Goal: Navigation & Orientation: Find specific page/section

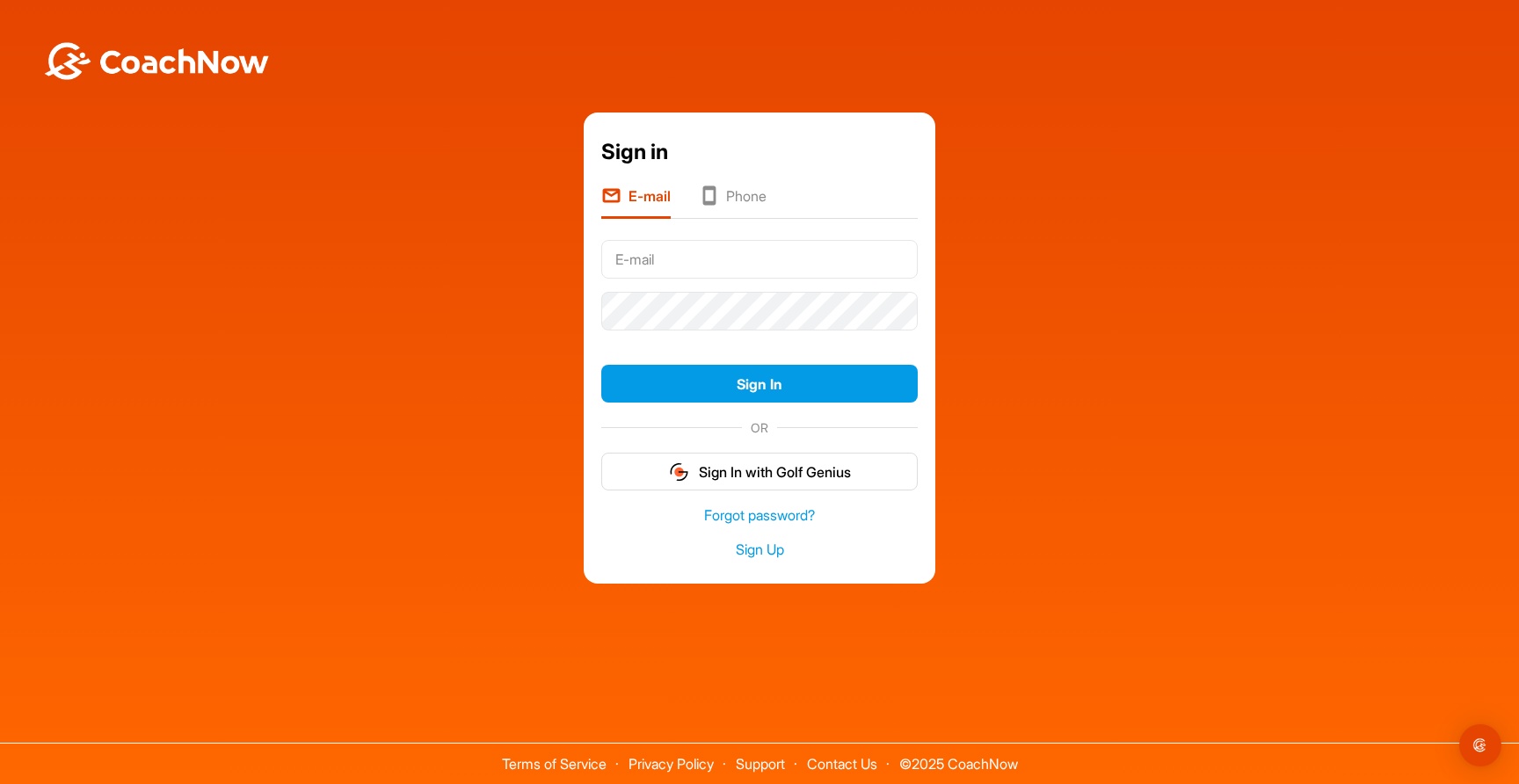
click at [810, 257] on input "text" at bounding box center [760, 259] width 316 height 39
type input "info@megagoaltending.com"
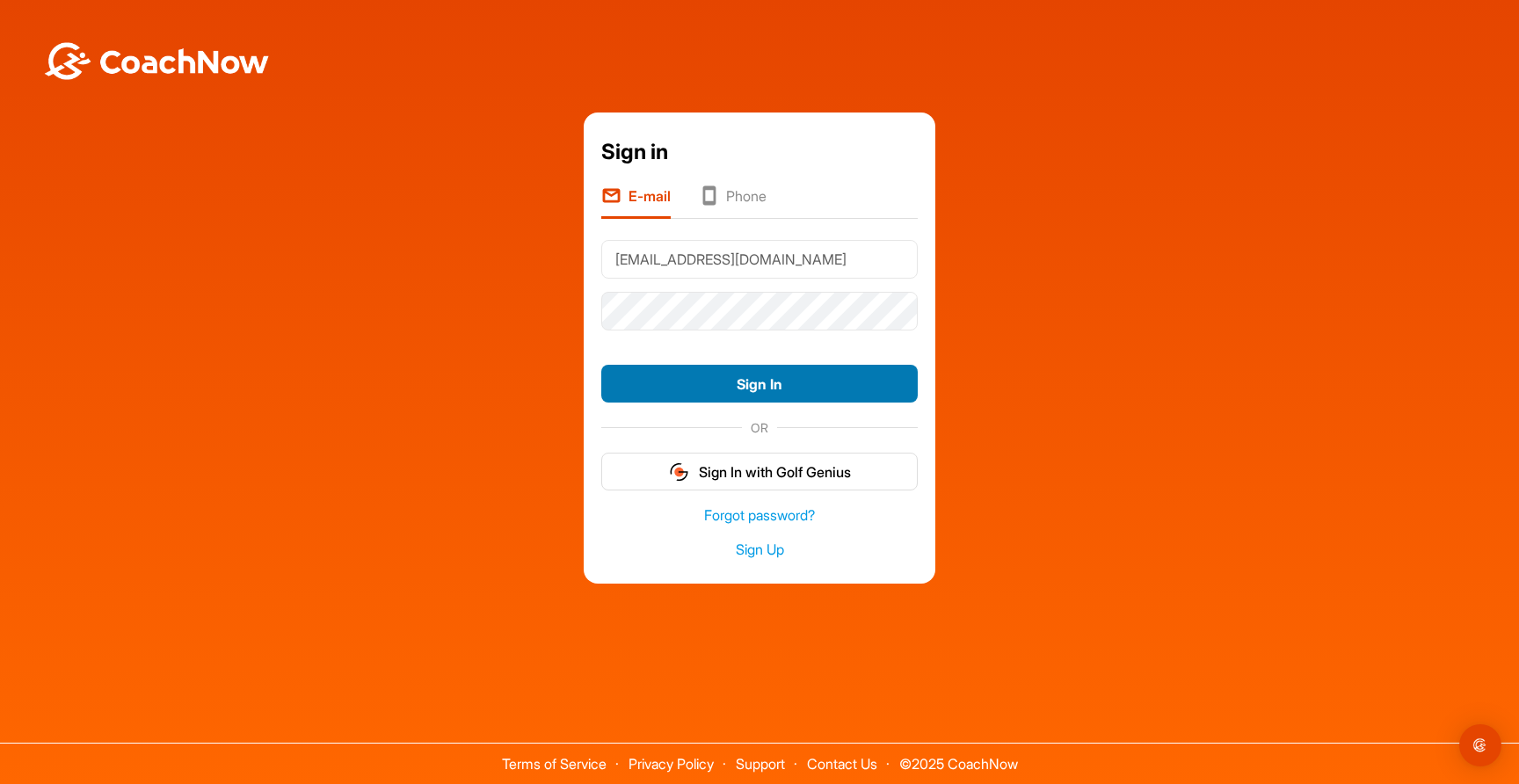
click at [757, 378] on button "Sign In" at bounding box center [760, 383] width 316 height 38
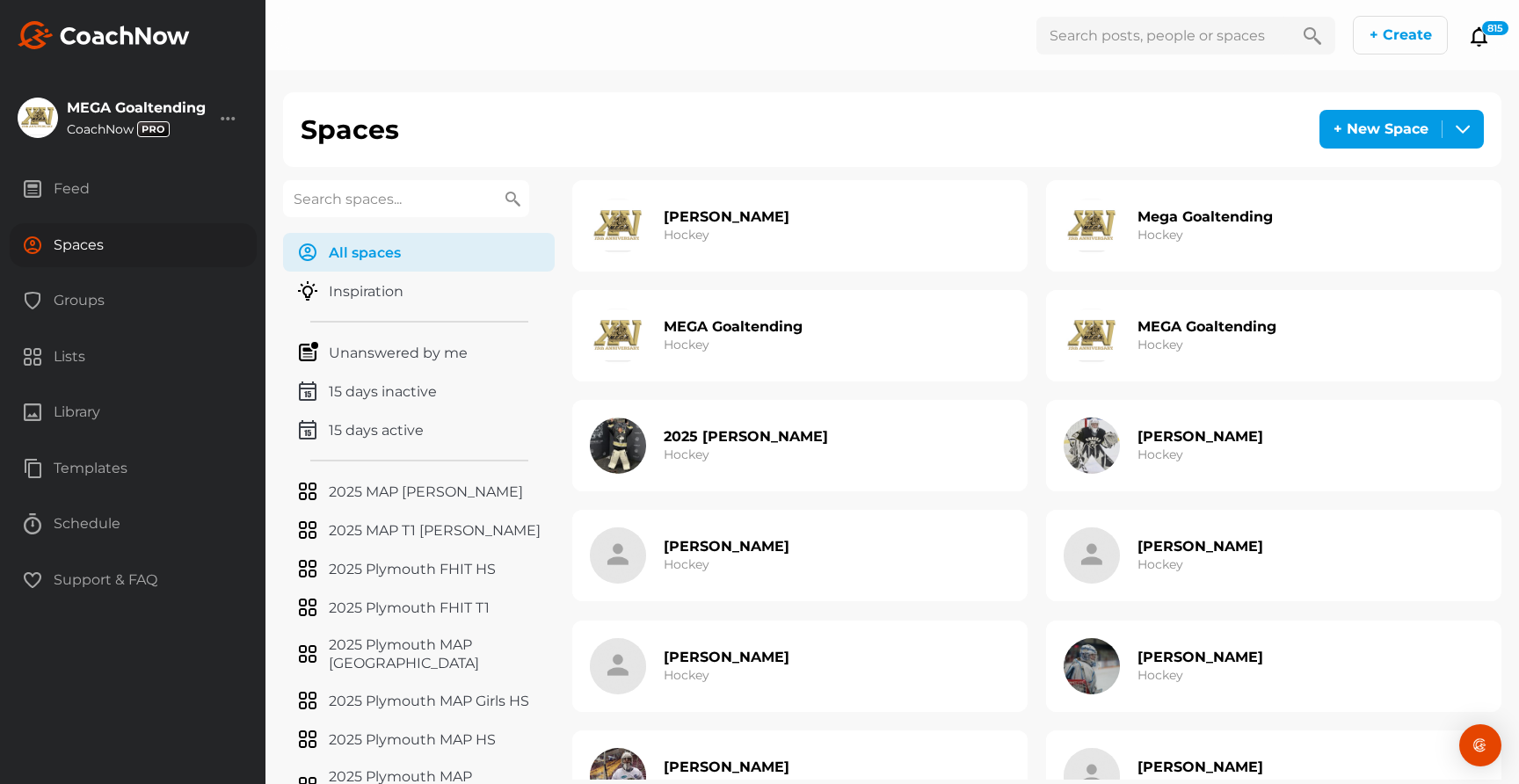
click at [97, 295] on div "Groups" at bounding box center [133, 301] width 247 height 44
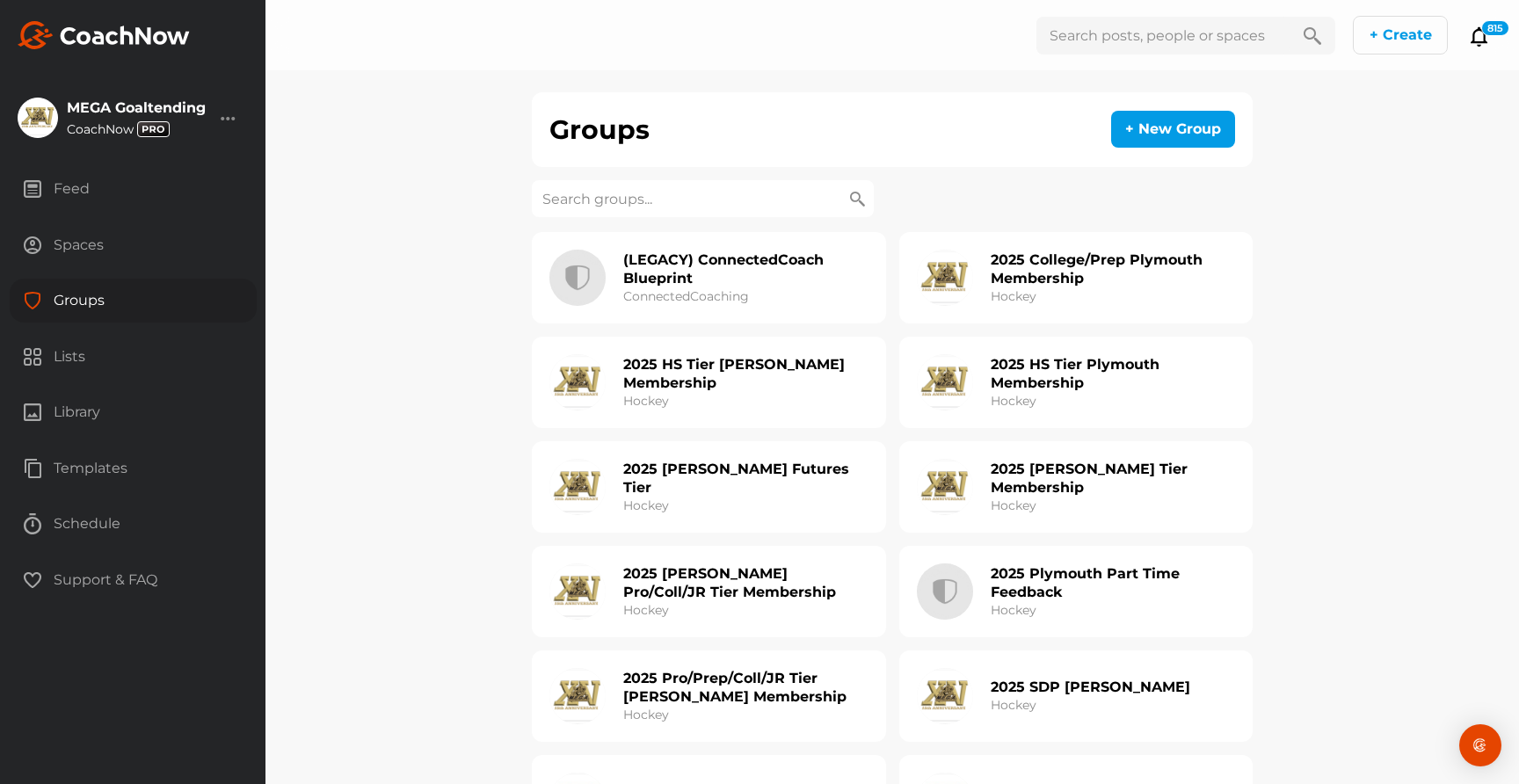
click at [678, 200] on input at bounding box center [702, 199] width 342 height 37
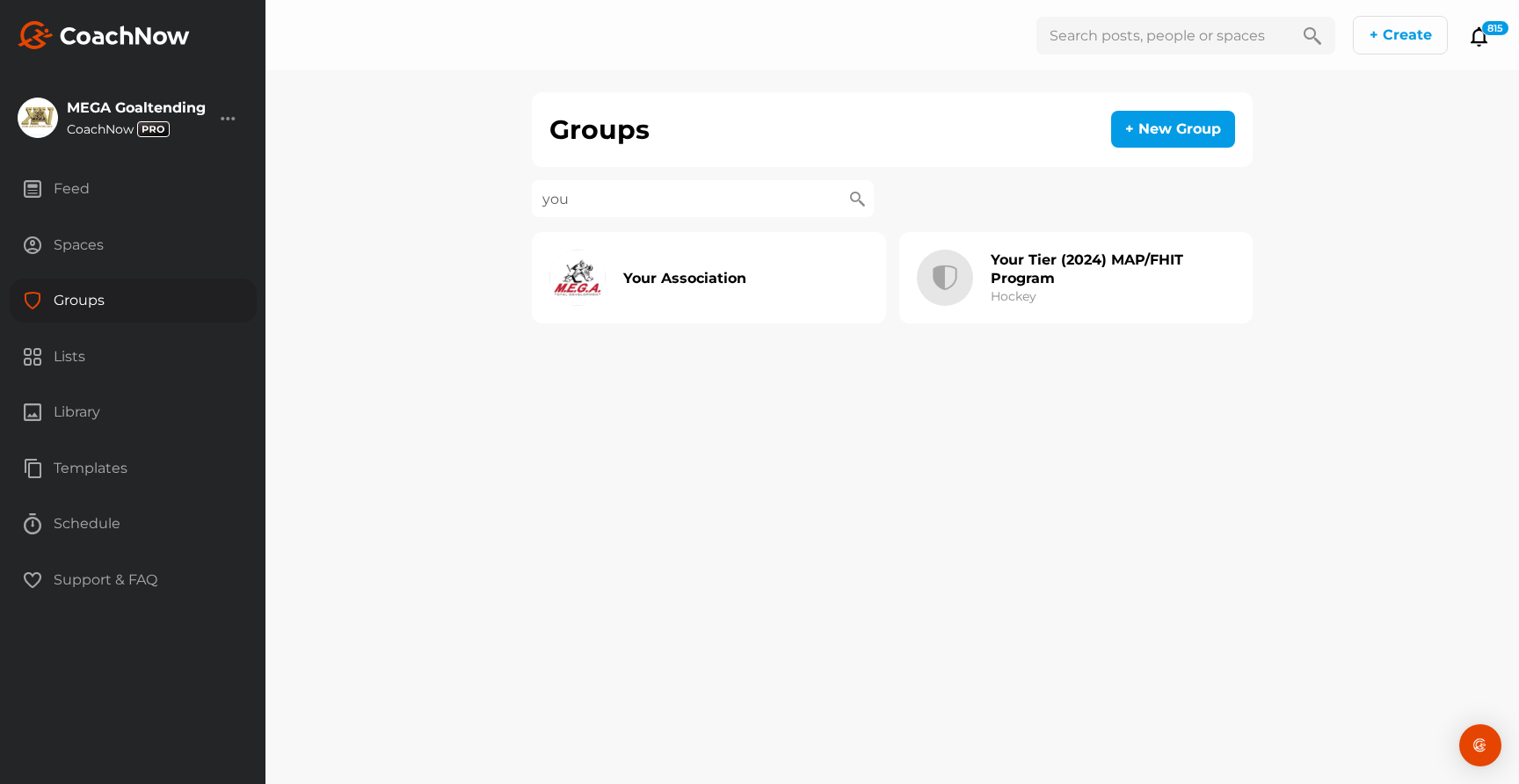
type input "you"
click at [700, 286] on h2 "Your Association" at bounding box center [685, 278] width 123 height 18
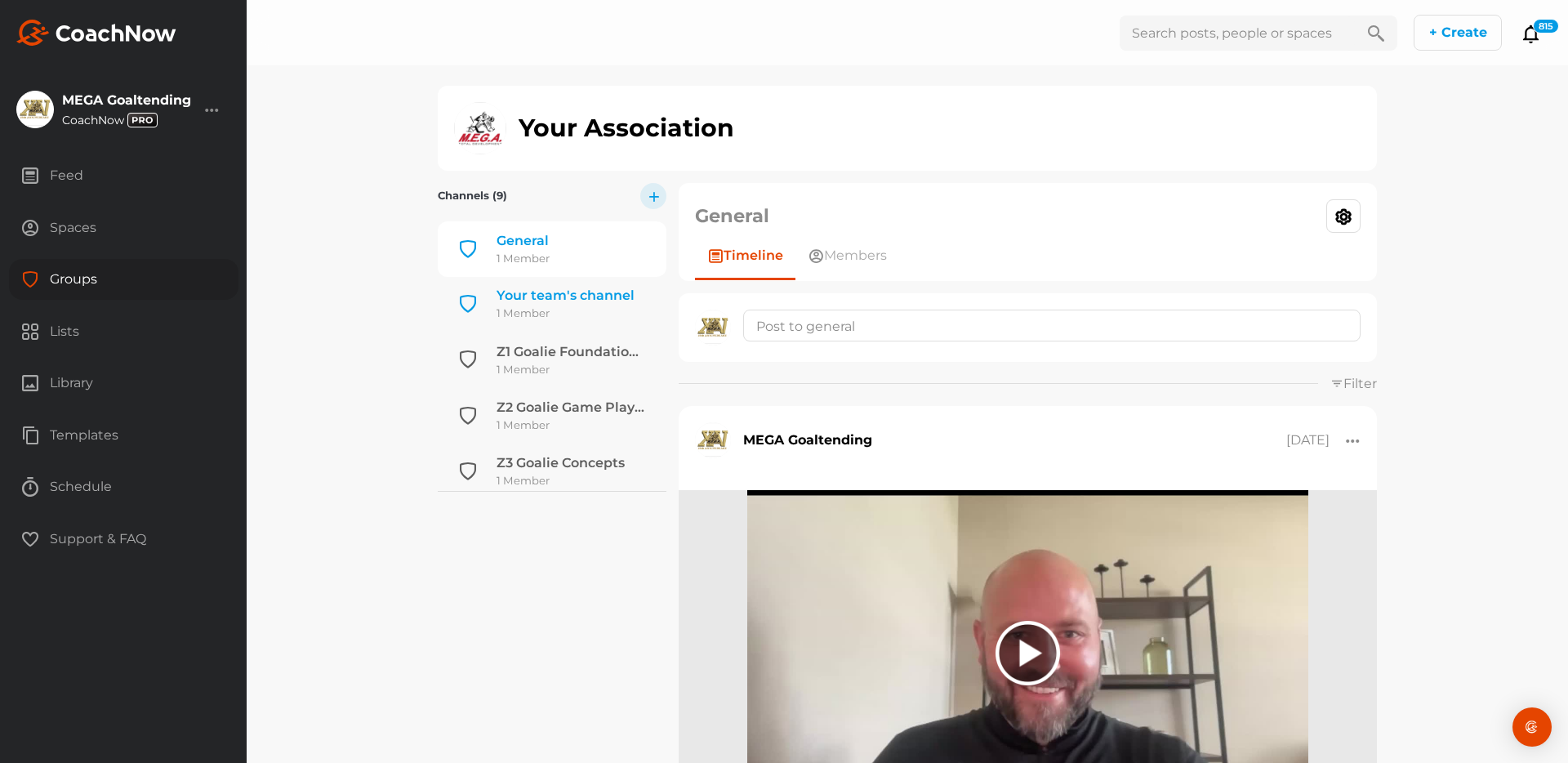
click at [535, 293] on div "Your team's channel" at bounding box center [565, 296] width 138 height 20
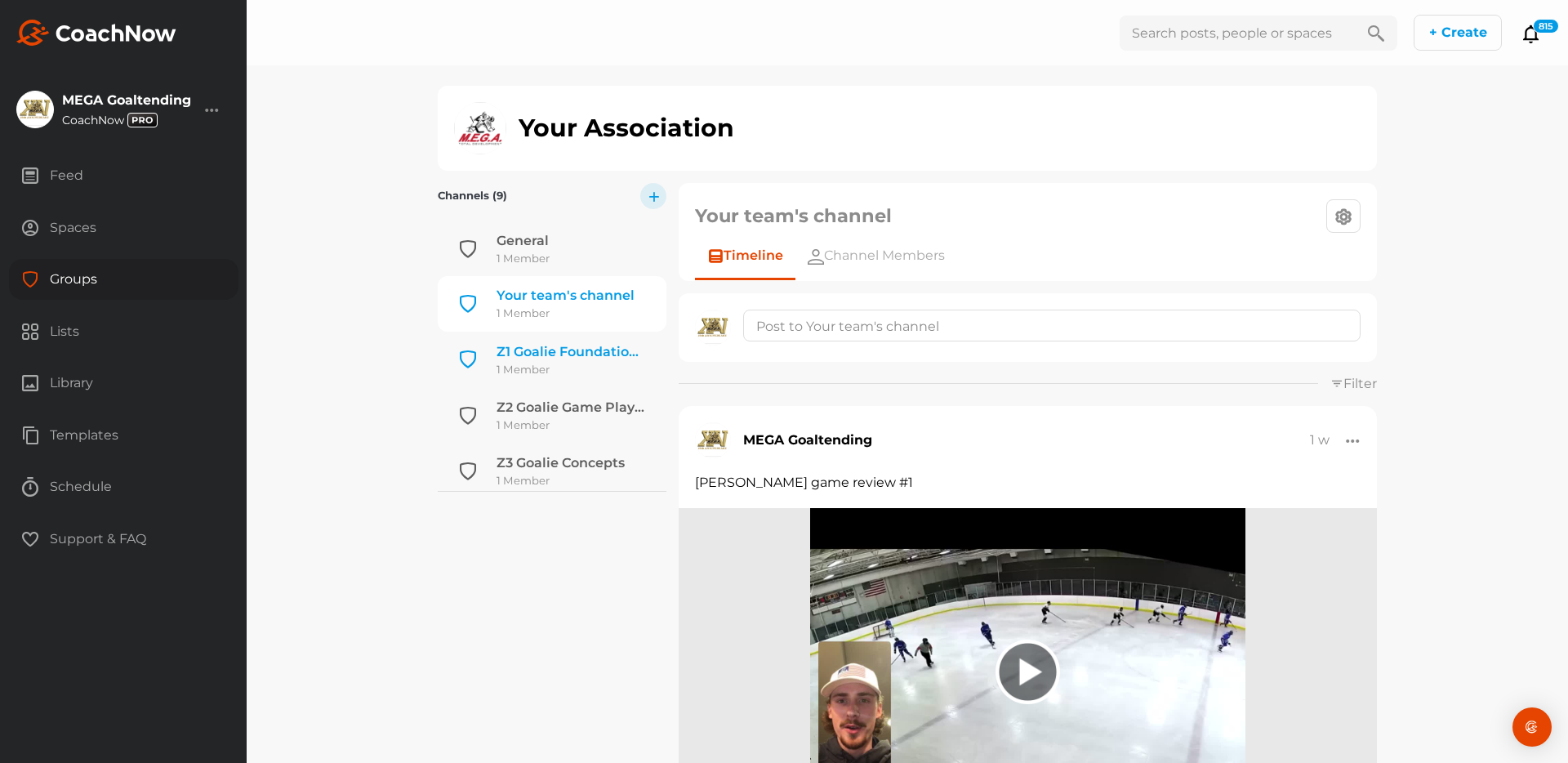
scroll to position [55, 0]
click at [934, 250] on span "Channel Members" at bounding box center [884, 256] width 121 height 20
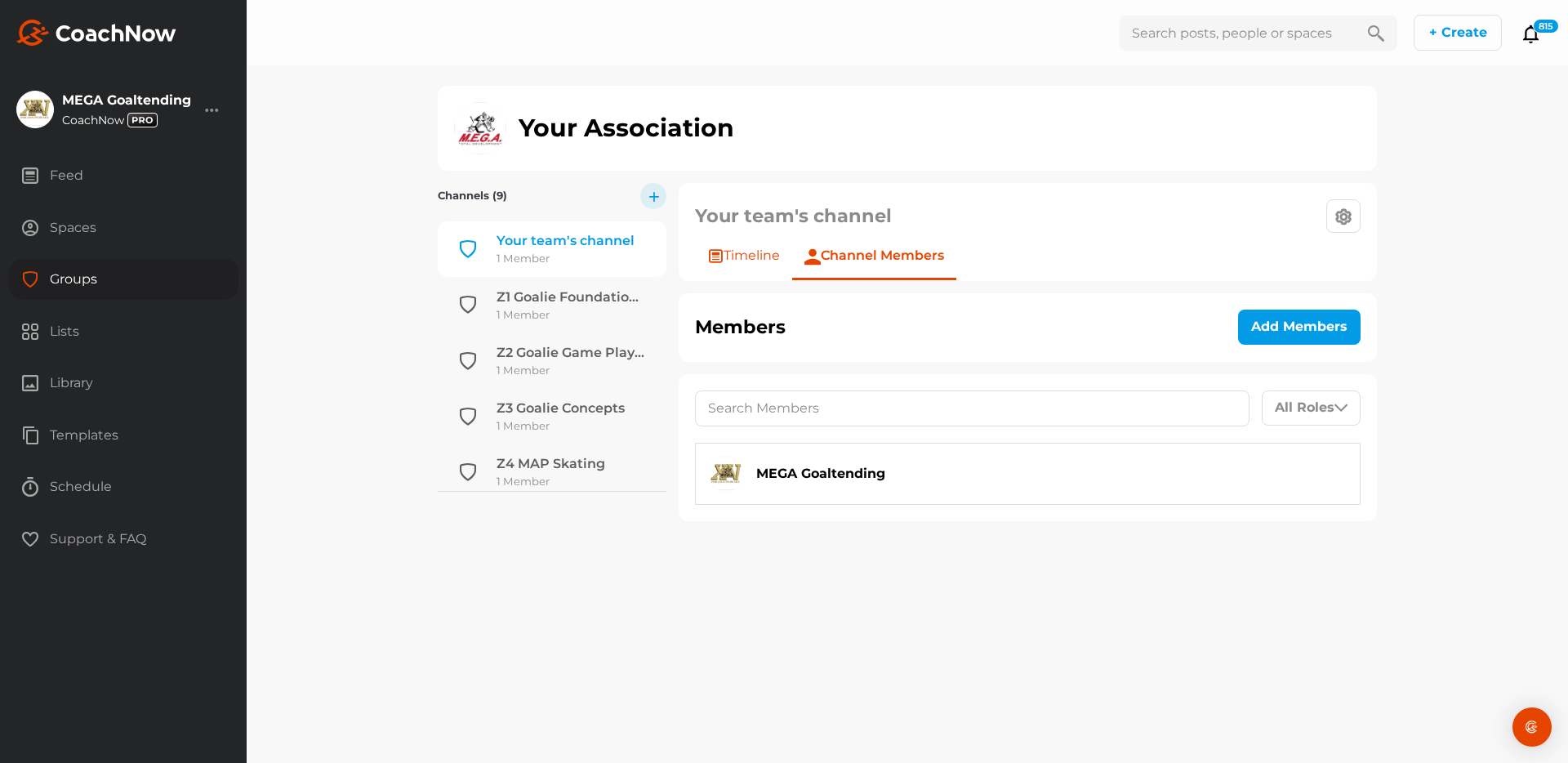
click at [742, 257] on span "Timeline" at bounding box center [751, 256] width 56 height 20
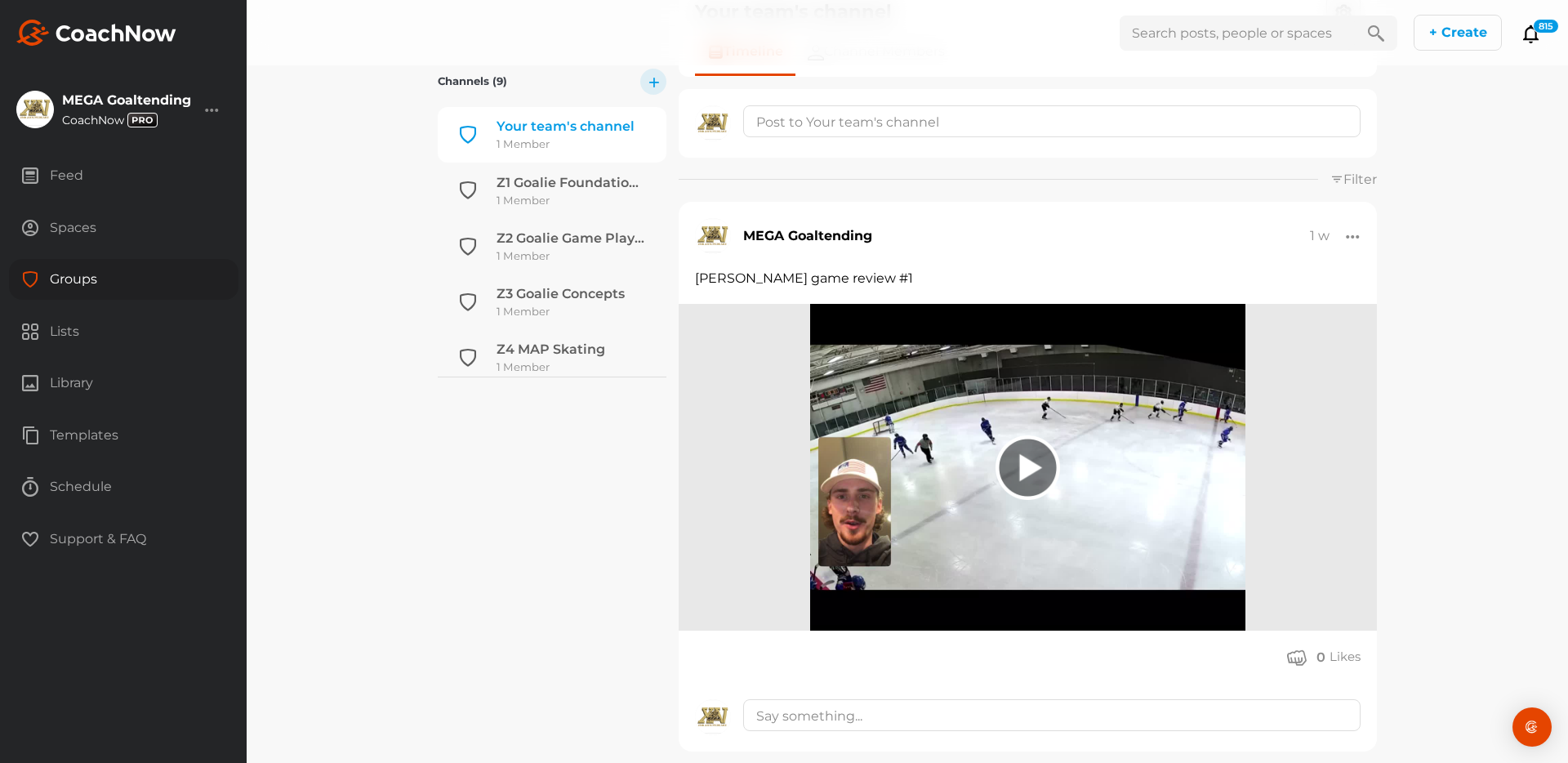
scroll to position [216, 0]
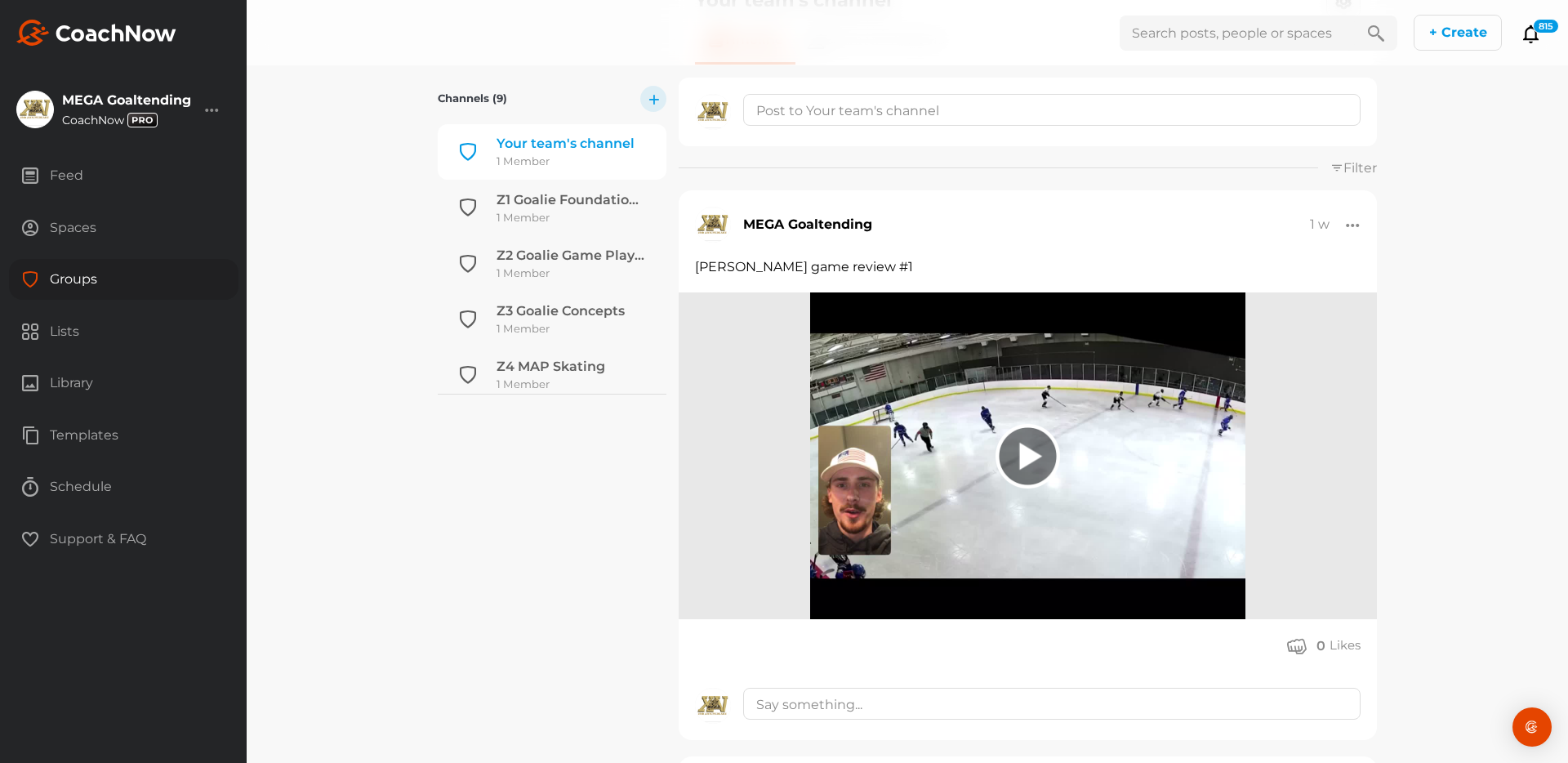
click at [1042, 449] on div at bounding box center [1027, 456] width 65 height 65
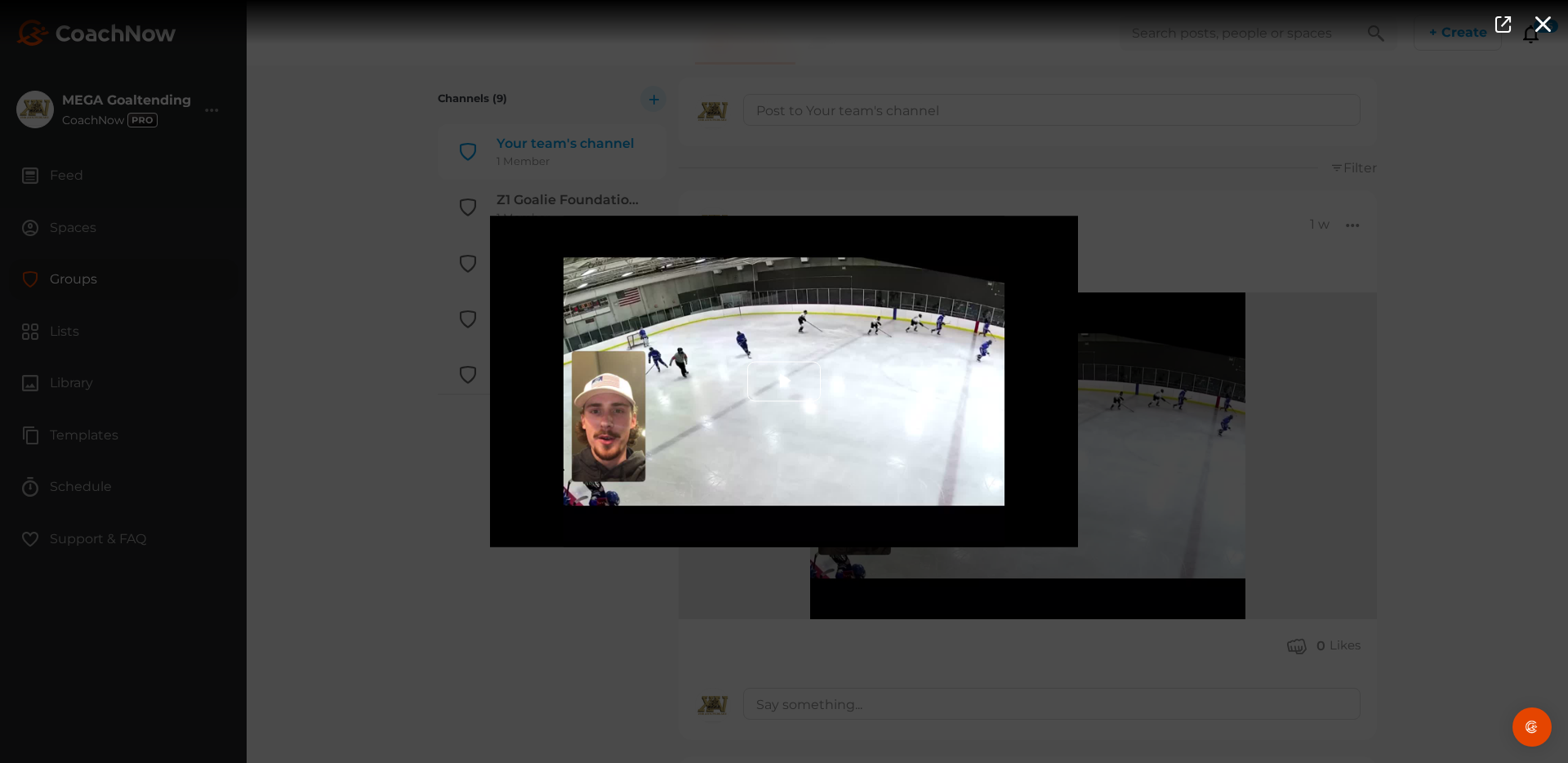
click at [784, 382] on span "Video Player" at bounding box center [784, 382] width 0 height 0
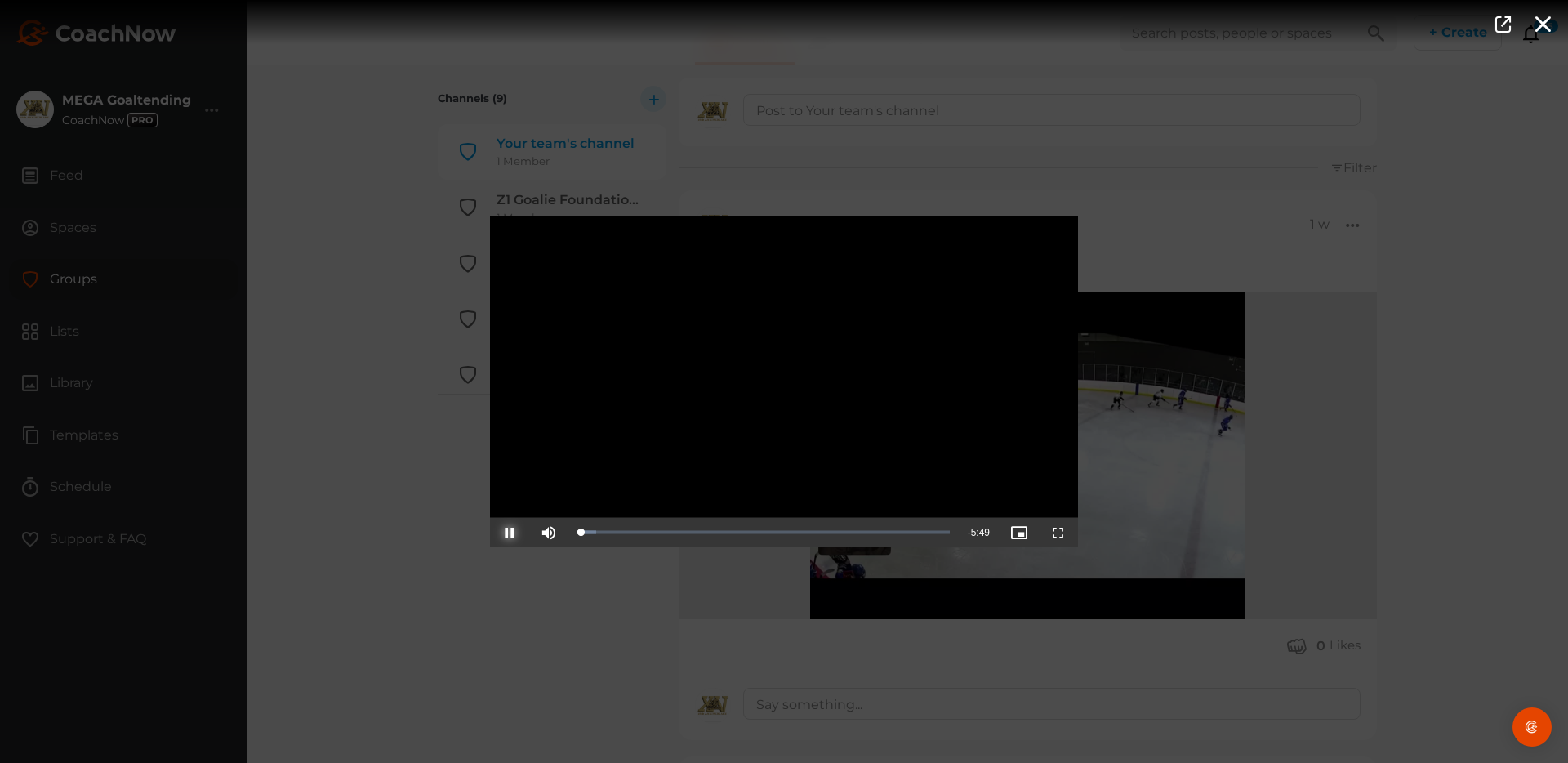
click at [510, 533] on span "Video Player" at bounding box center [510, 533] width 0 height 0
click at [1410, 20] on icon "button" at bounding box center [1543, 23] width 19 height 18
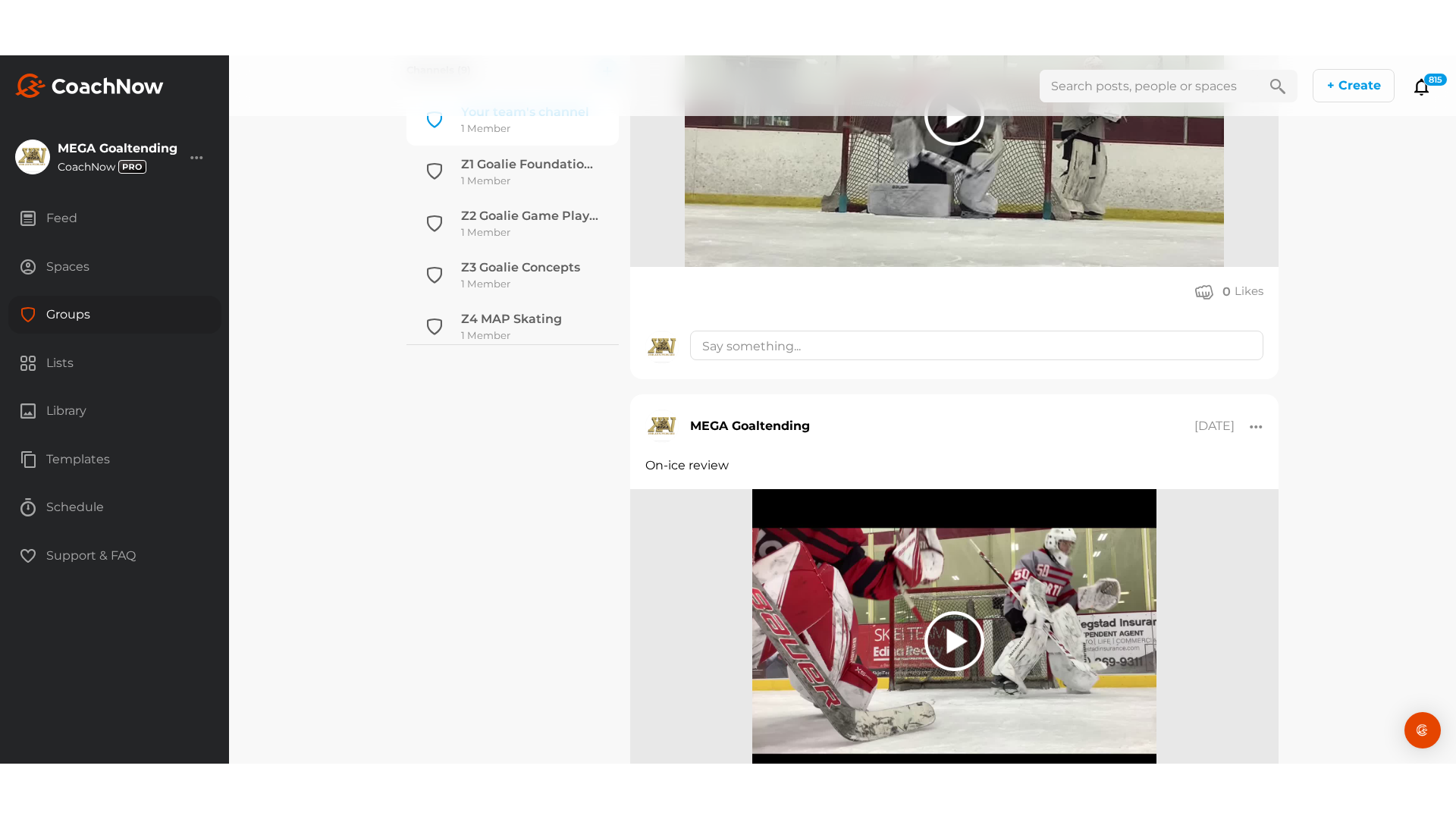
scroll to position [1329, 0]
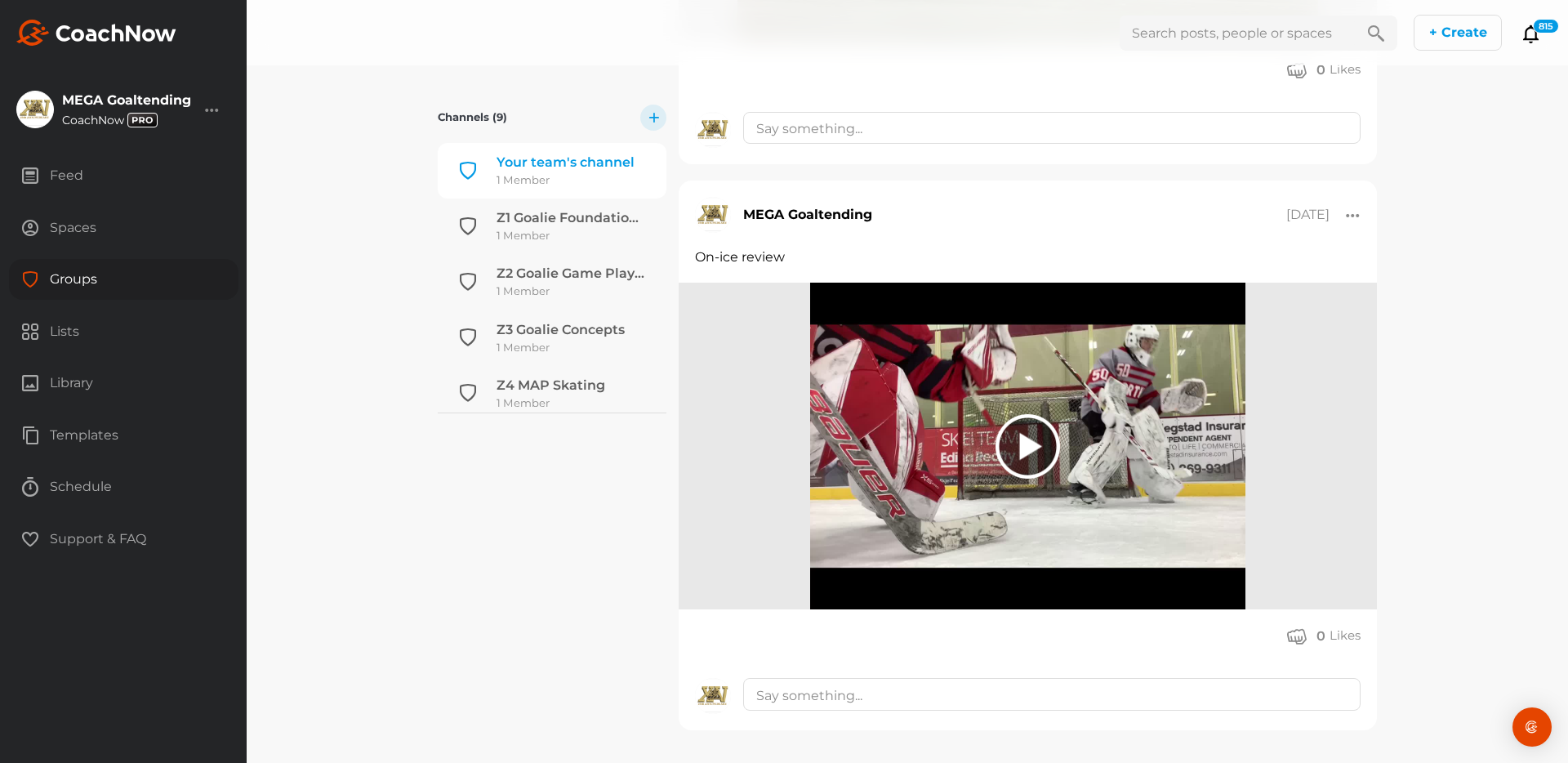
click at [1021, 456] on div at bounding box center [1027, 446] width 65 height 65
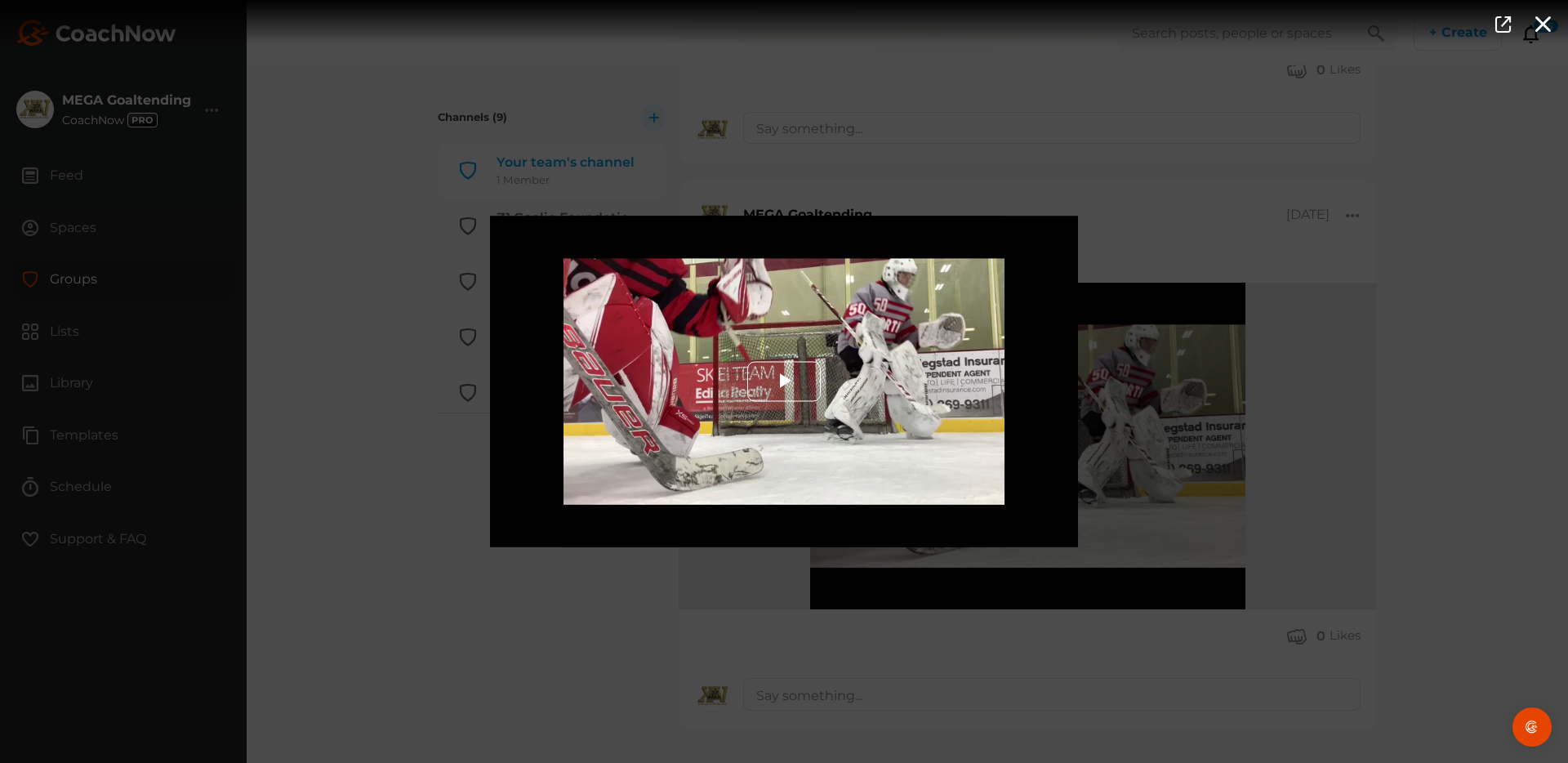
click at [784, 382] on span "Video Player" at bounding box center [784, 382] width 0 height 0
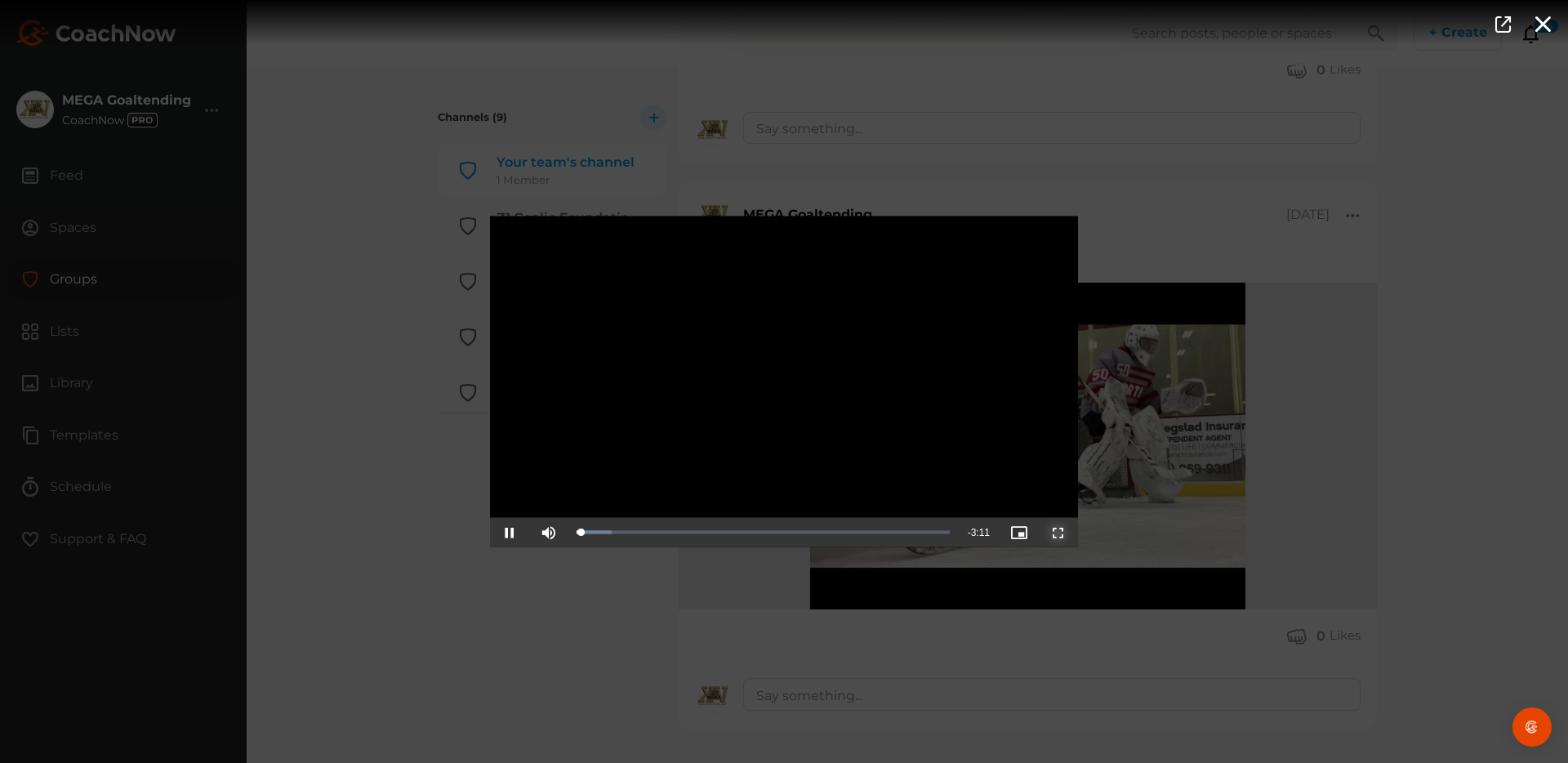
click at [1058, 533] on span "Video Player" at bounding box center [1058, 533] width 0 height 0
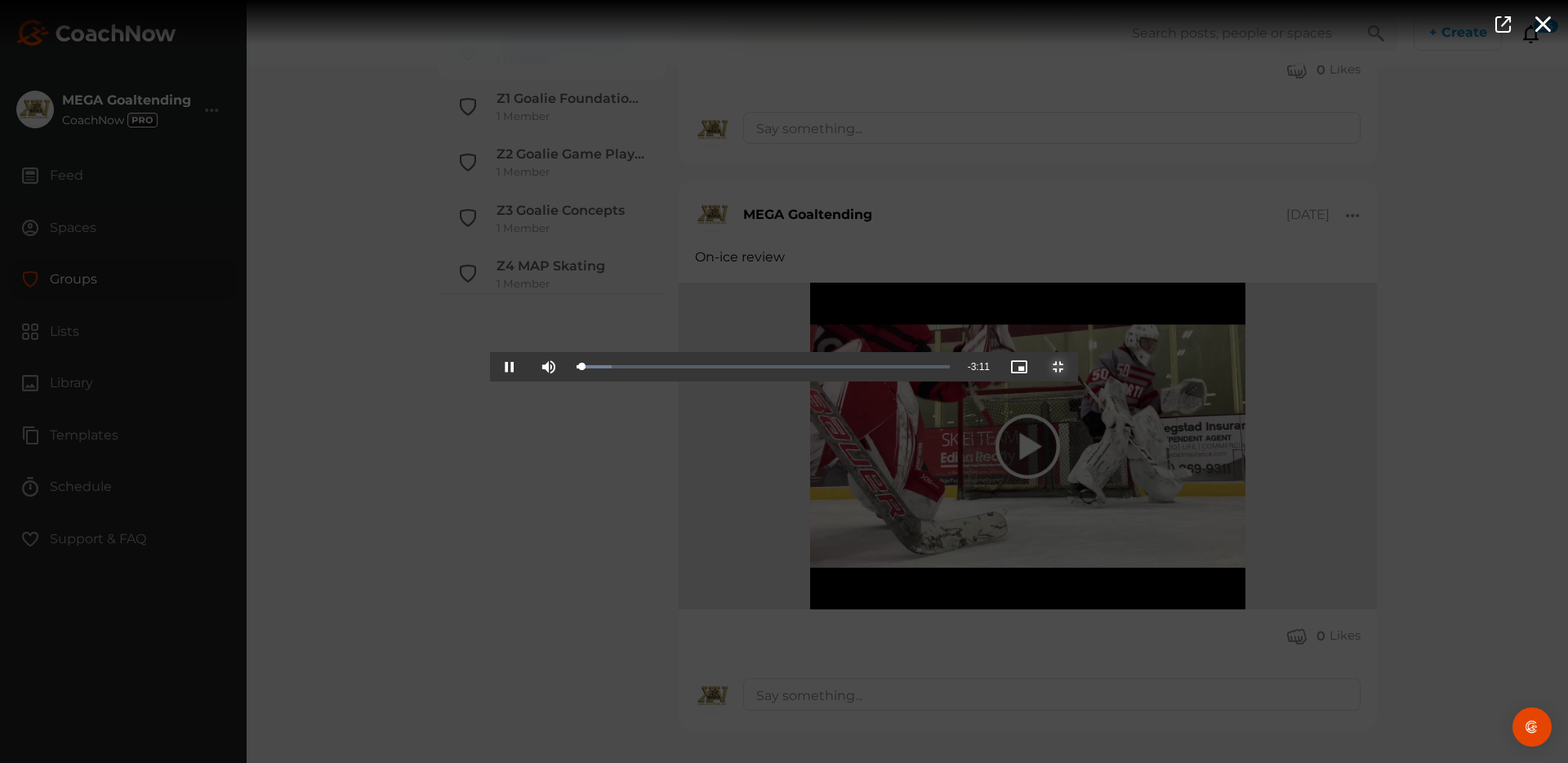
scroll to position [1313, 0]
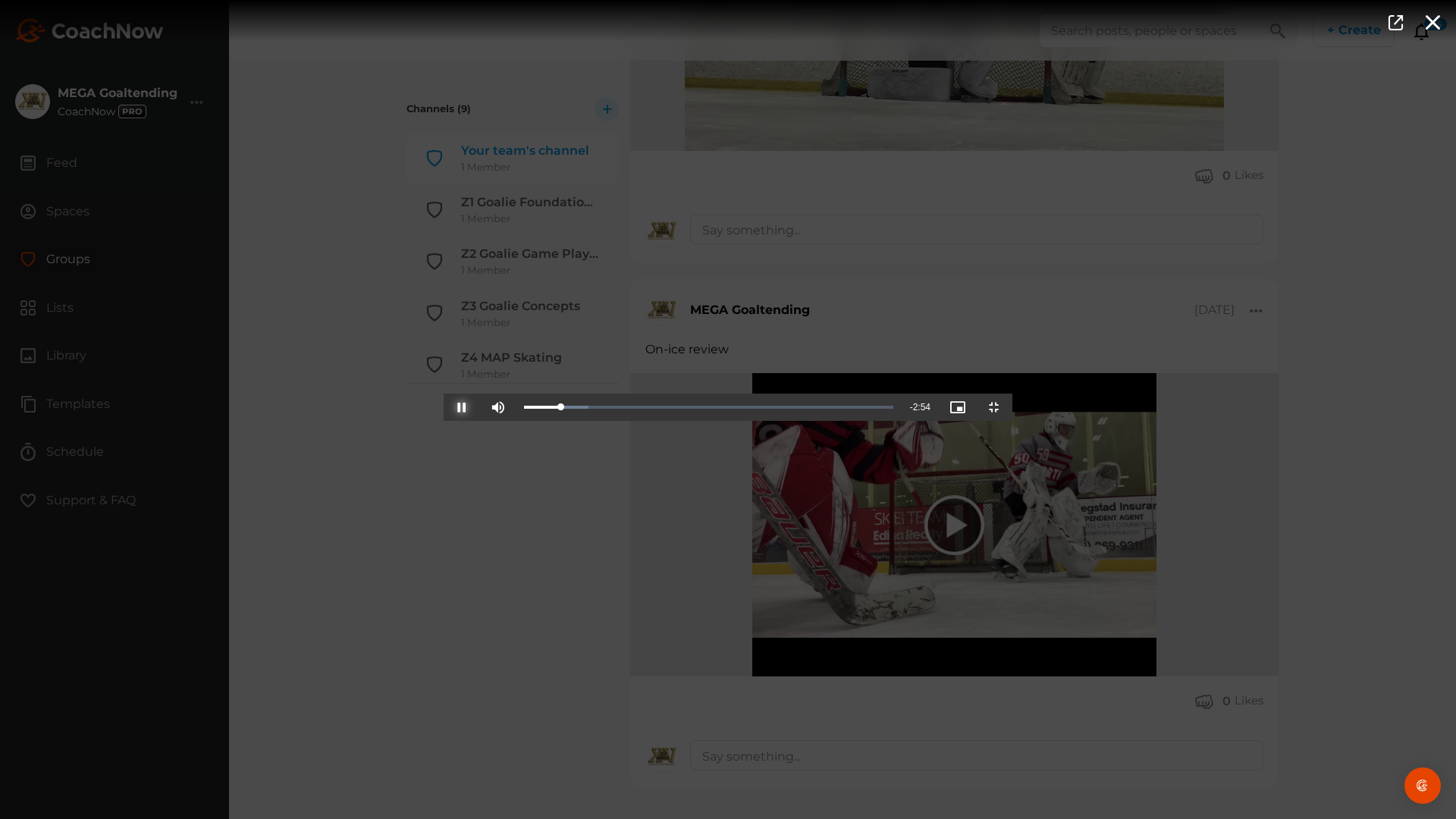
click at [462, 407] on span "Video Player" at bounding box center [462, 407] width 0 height 0
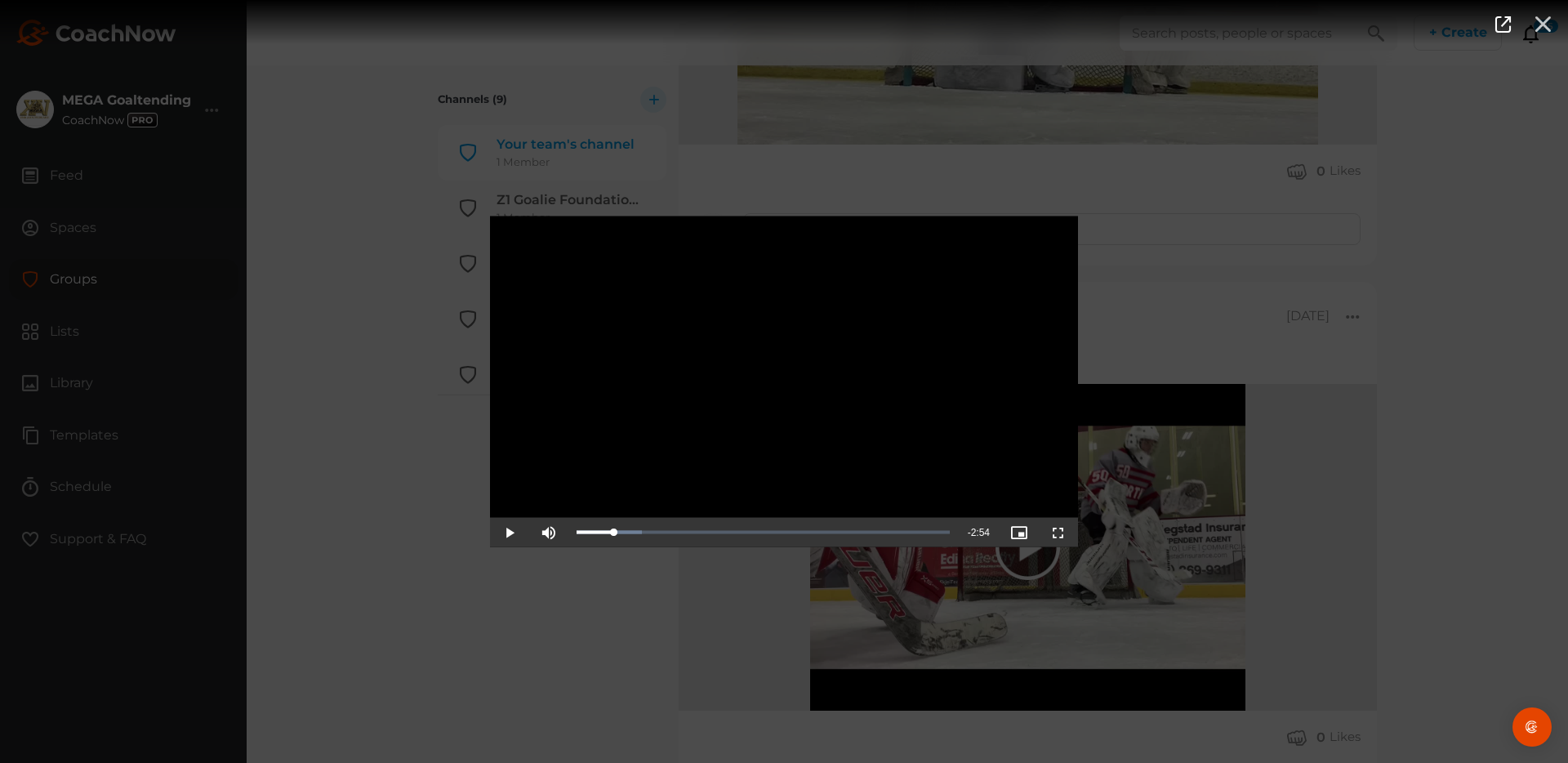
click at [1410, 21] on icon "button" at bounding box center [1543, 23] width 19 height 18
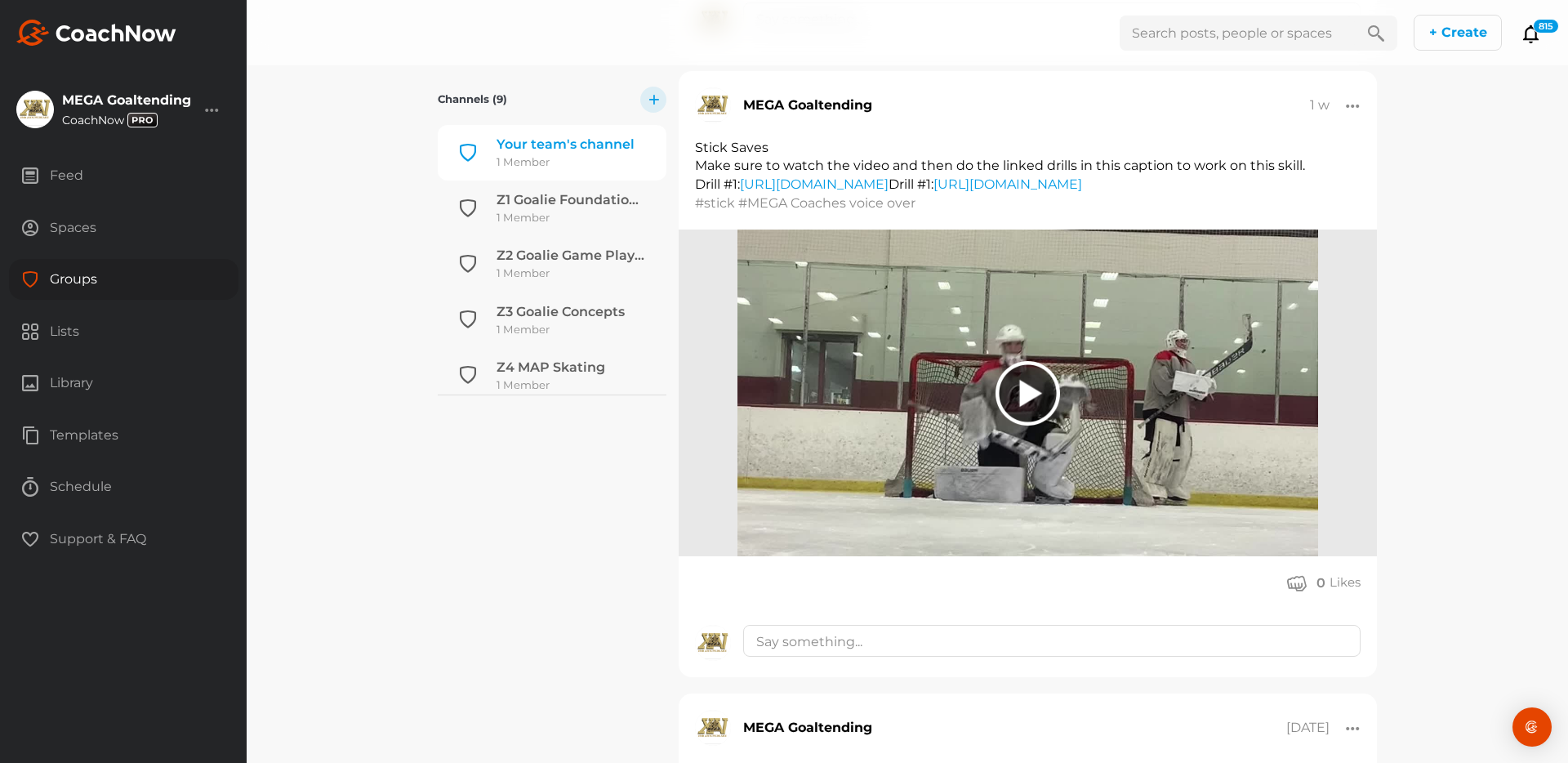
scroll to position [899, 0]
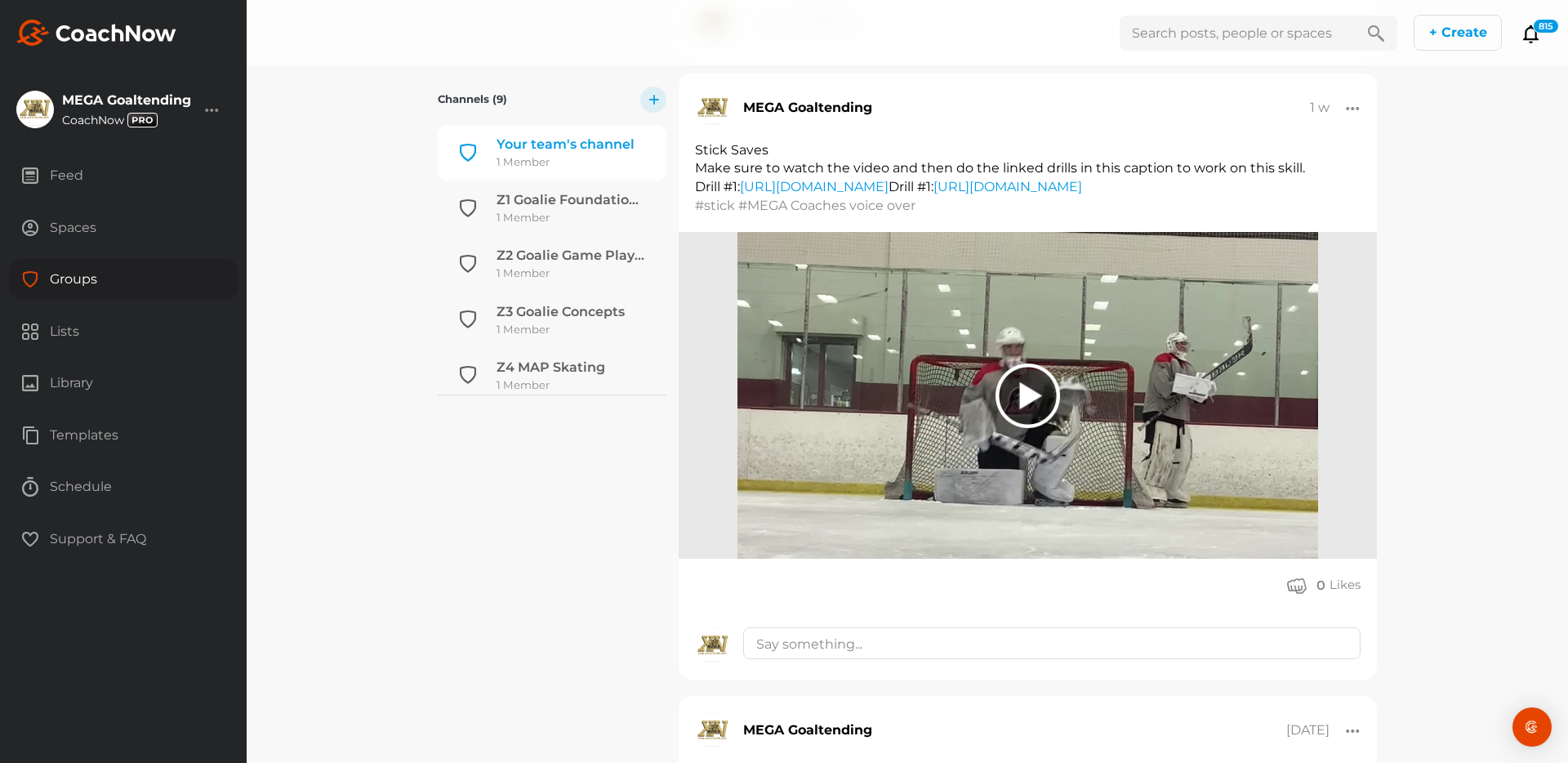
click at [1030, 407] on div at bounding box center [1027, 395] width 65 height 65
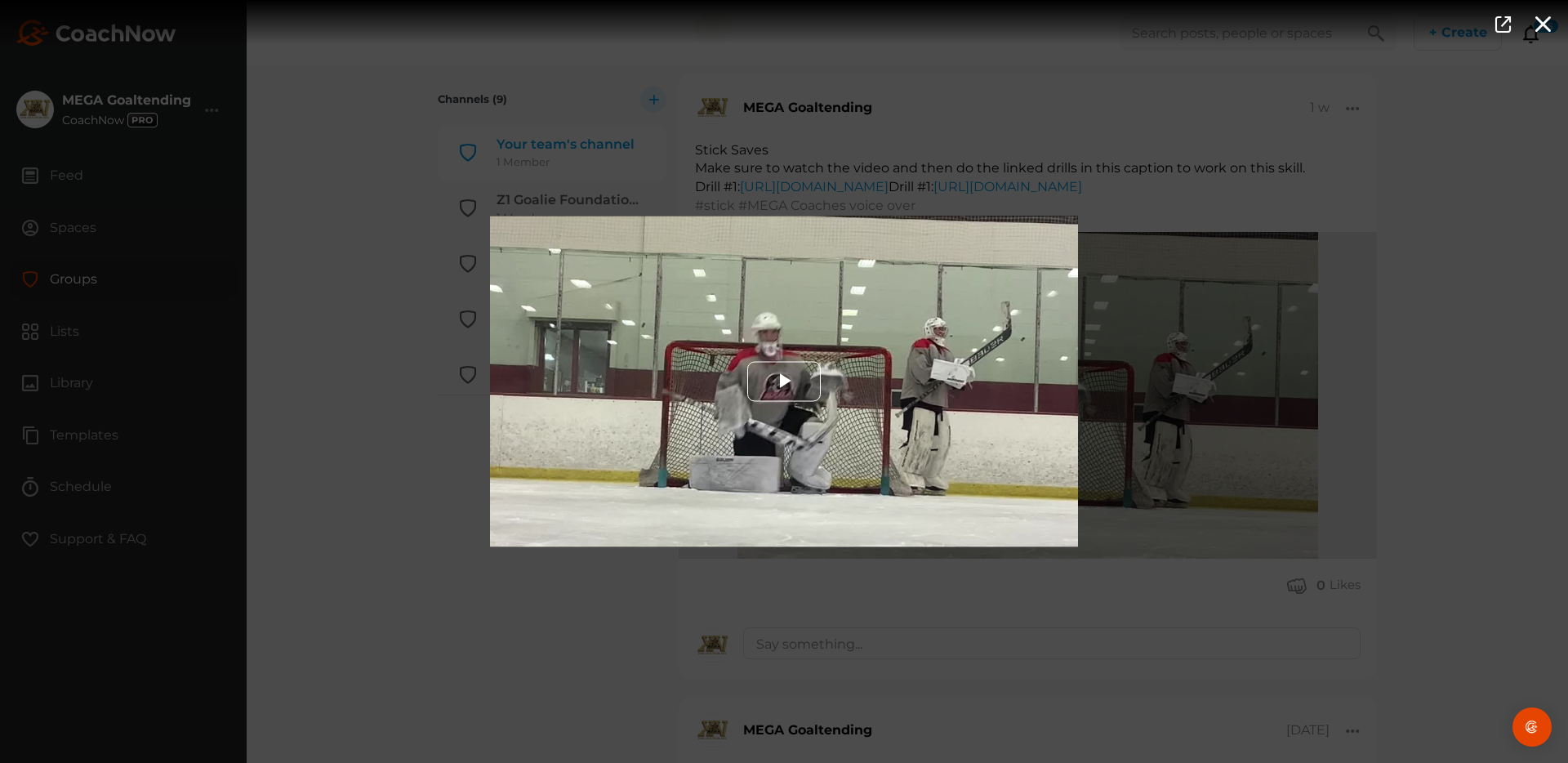
click at [784, 382] on span "Video Player" at bounding box center [784, 382] width 0 height 0
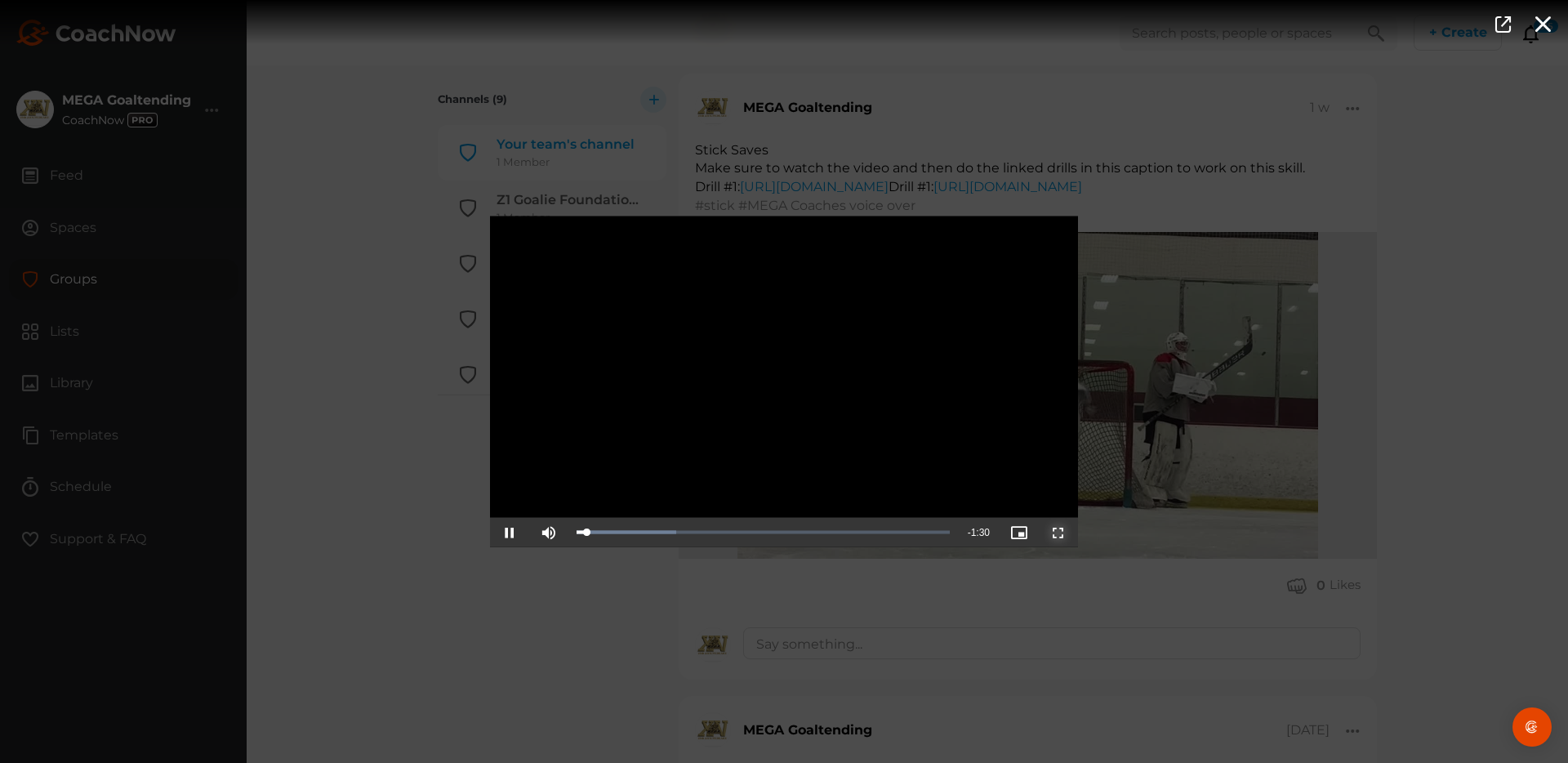
click at [1058, 533] on span "Video Player" at bounding box center [1058, 533] width 0 height 0
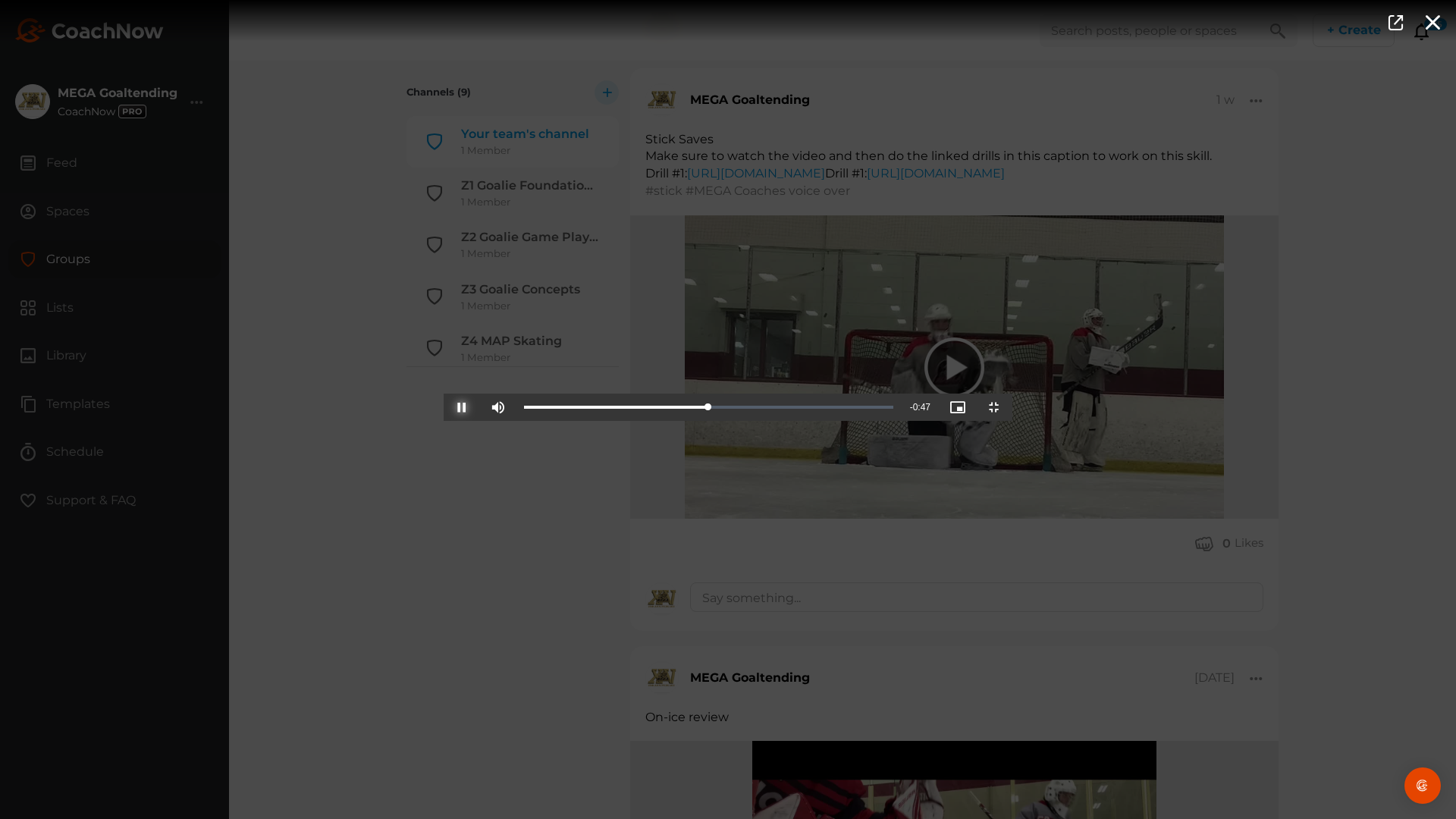
click at [462, 407] on span "Video Player" at bounding box center [462, 407] width 0 height 0
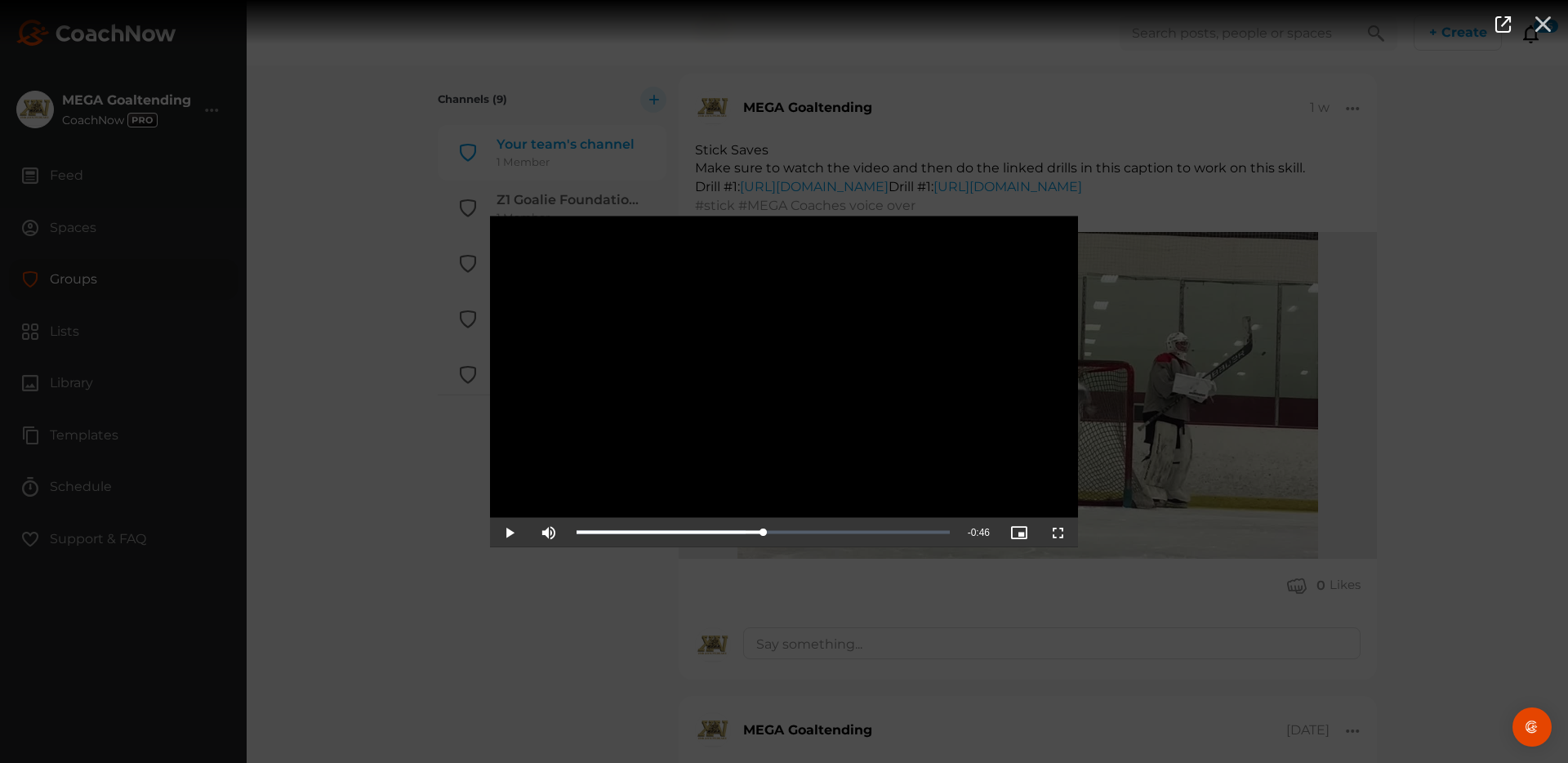
click at [1410, 24] on icon "button" at bounding box center [1543, 23] width 19 height 18
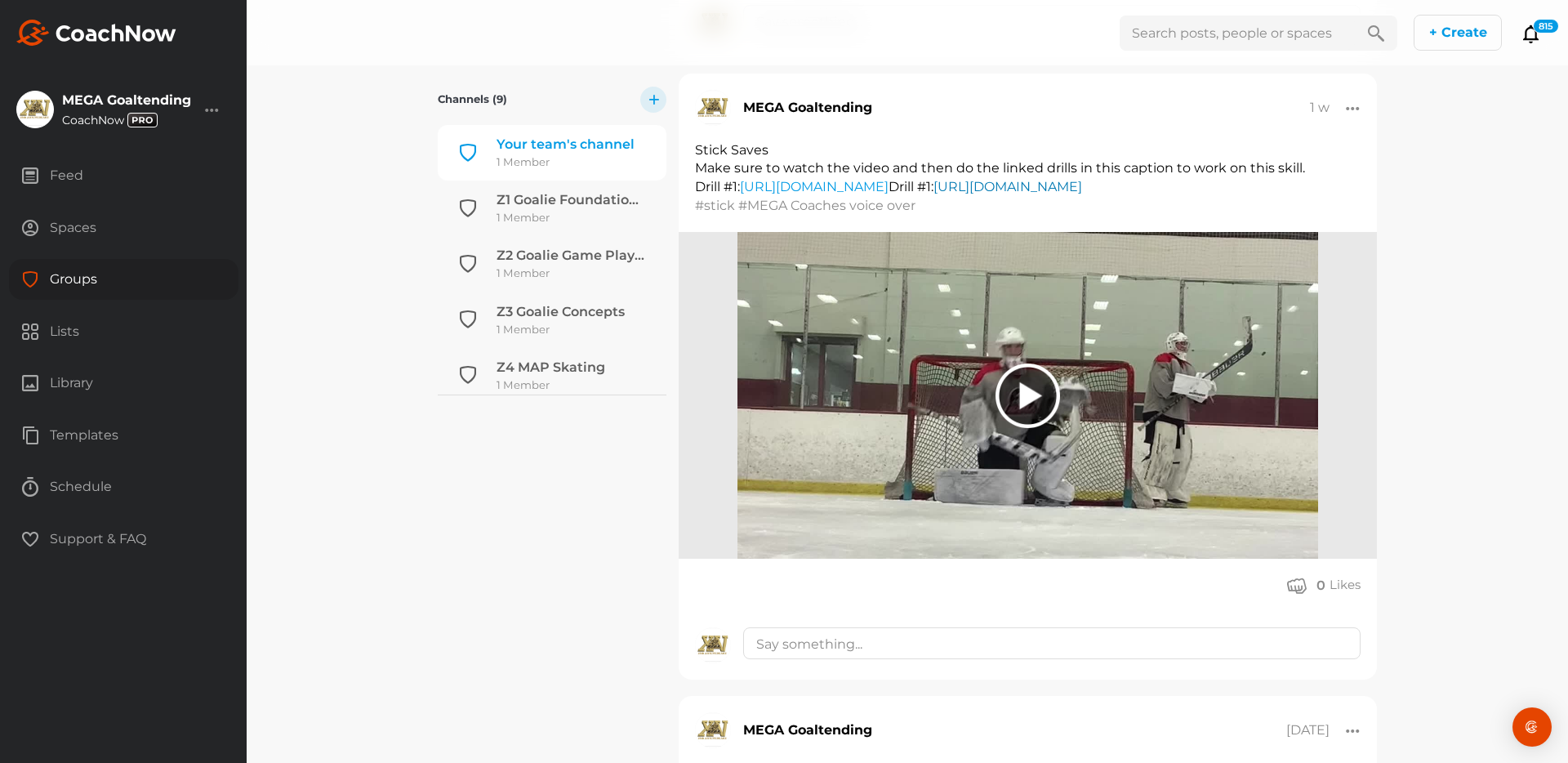
click at [933, 194] on link "https://youtu.be/QJyqYxUwE2I" at bounding box center [1008, 186] width 149 height 16
click at [577, 199] on div "Z1 Goalie Foundation Fundamentals" at bounding box center [572, 200] width 151 height 20
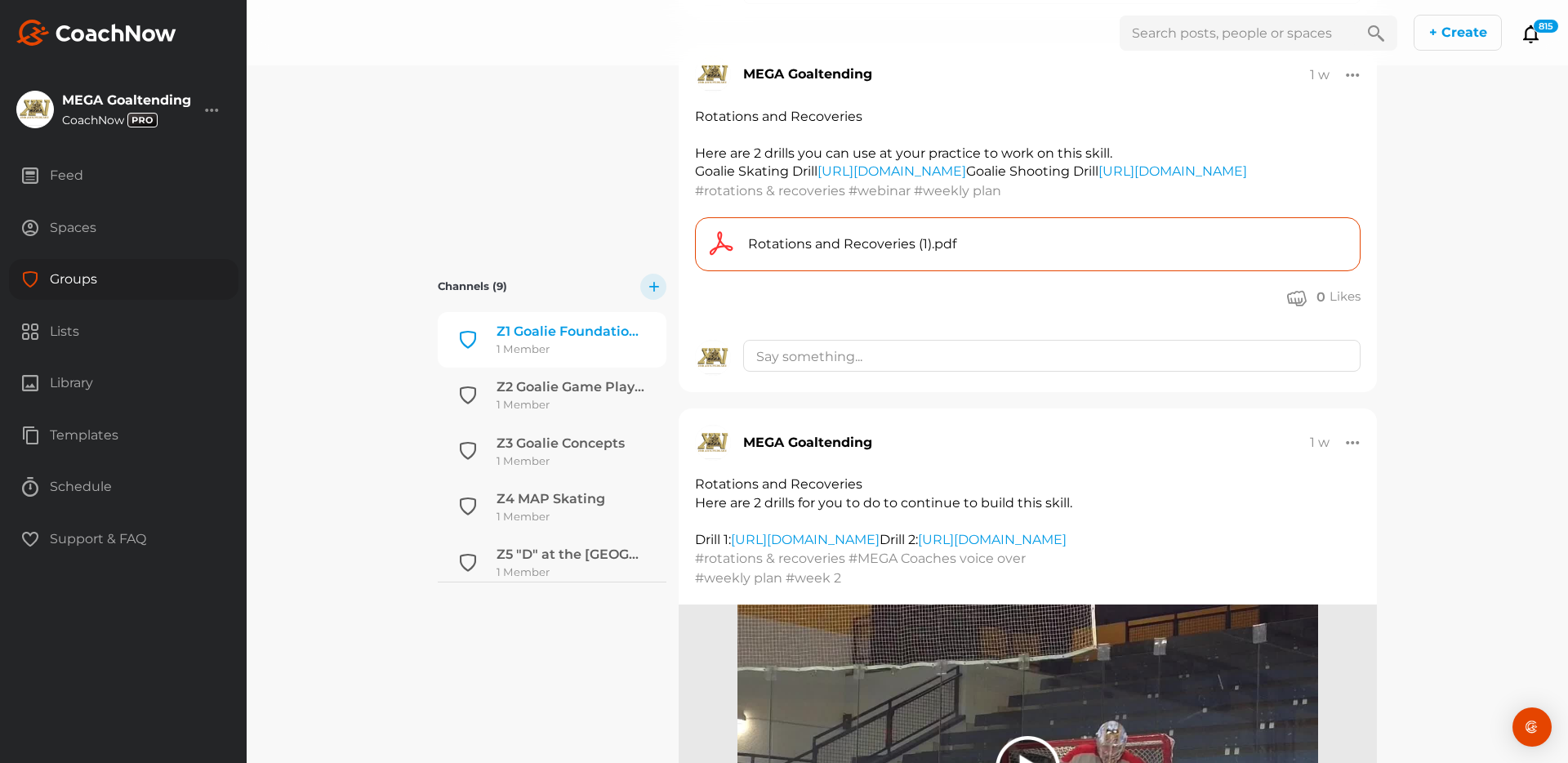
scroll to position [7248, 0]
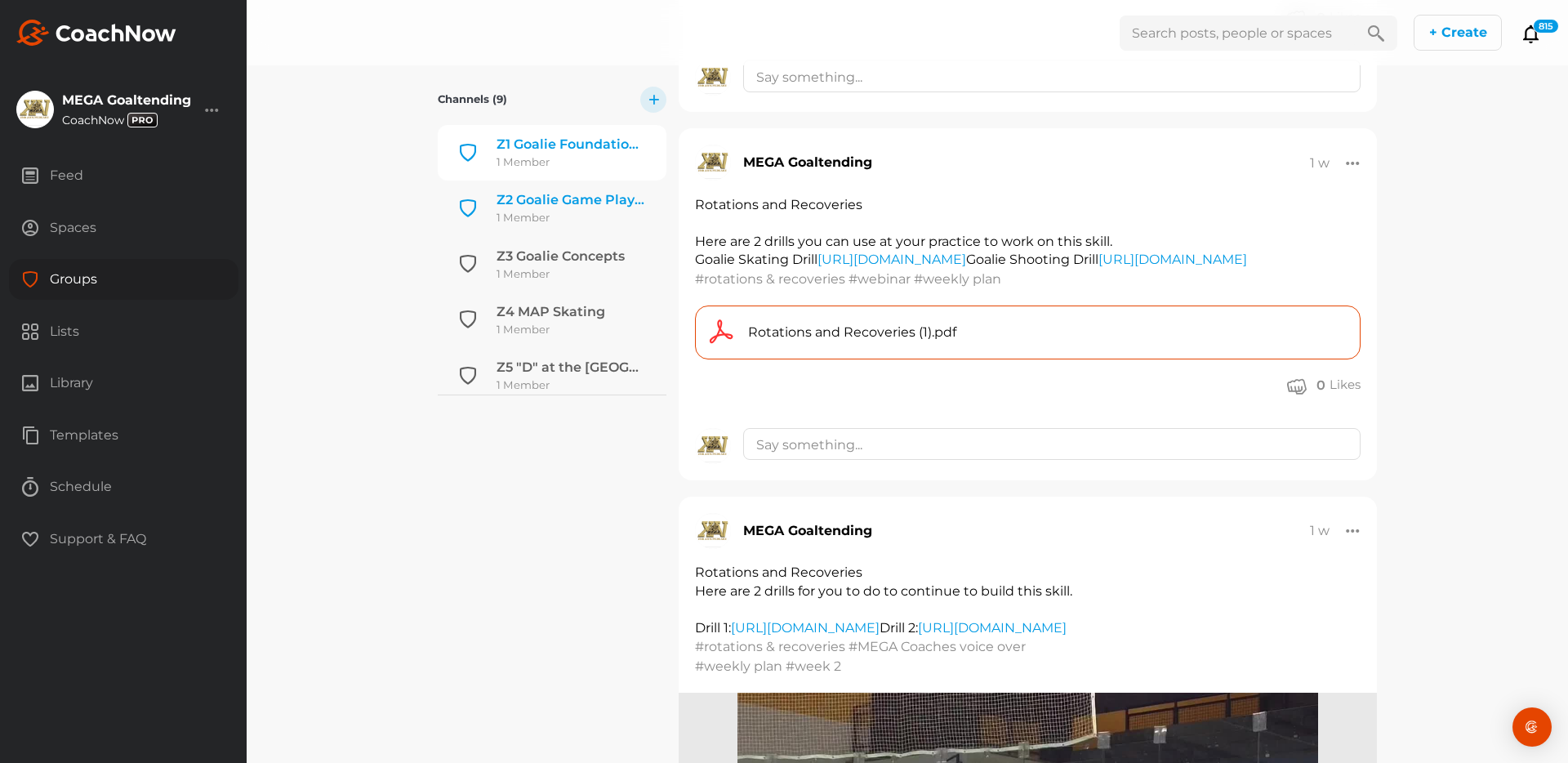
click at [606, 191] on div "Z2 Goalie Game Play Situations" at bounding box center [572, 200] width 151 height 20
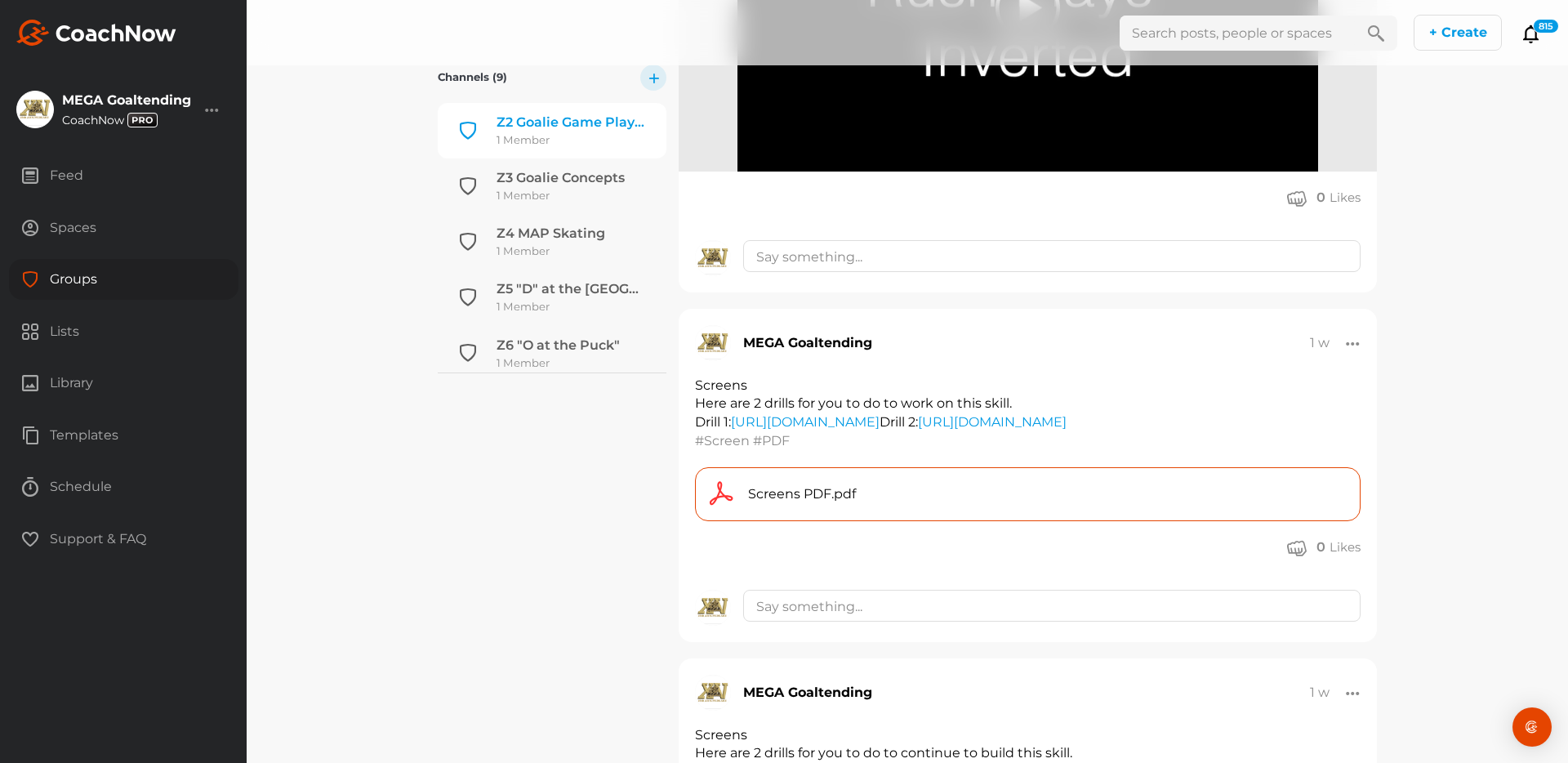
scroll to position [10991, 0]
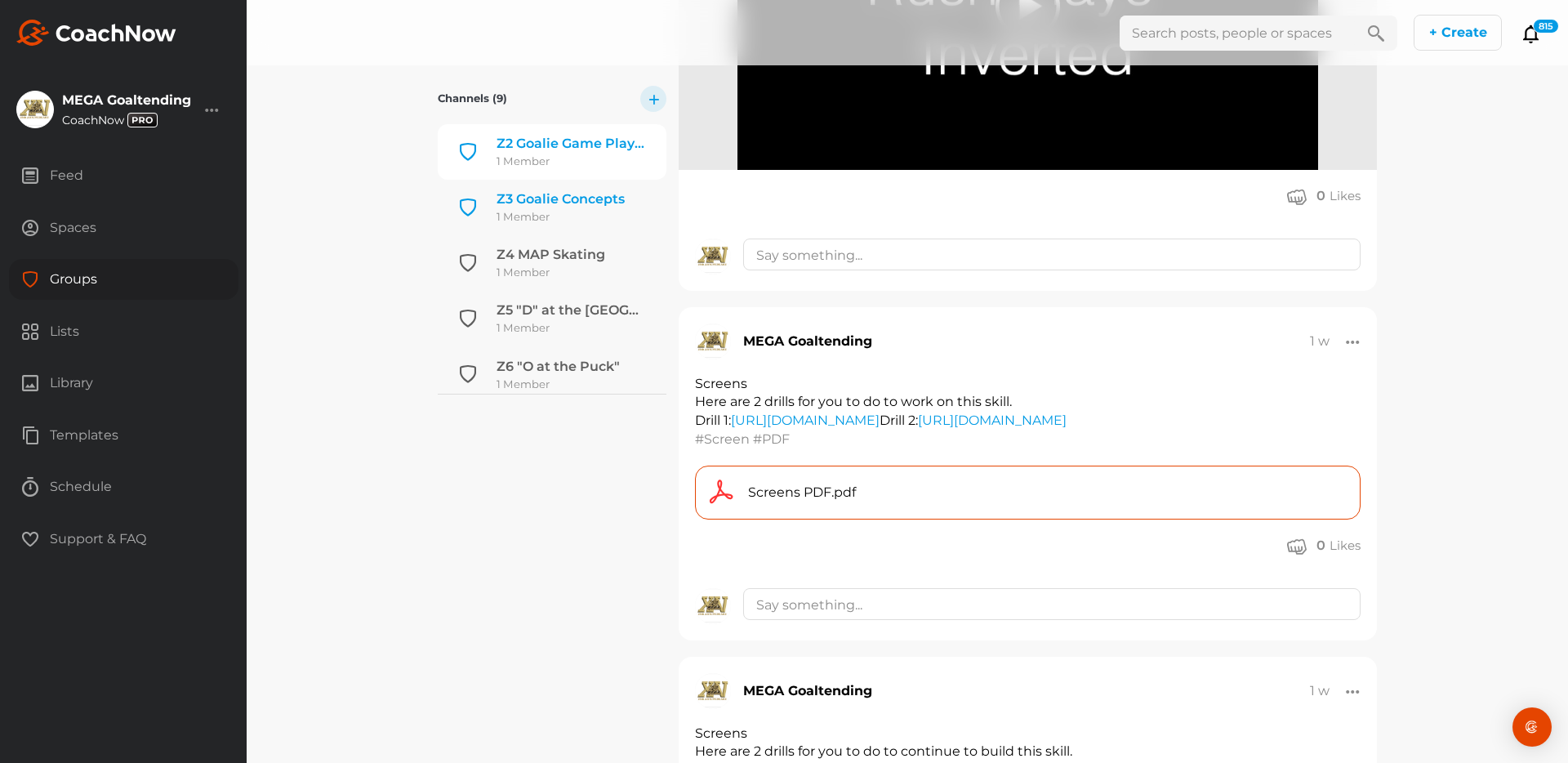
click at [603, 192] on div "Z3 Goalie Concepts" at bounding box center [560, 199] width 128 height 20
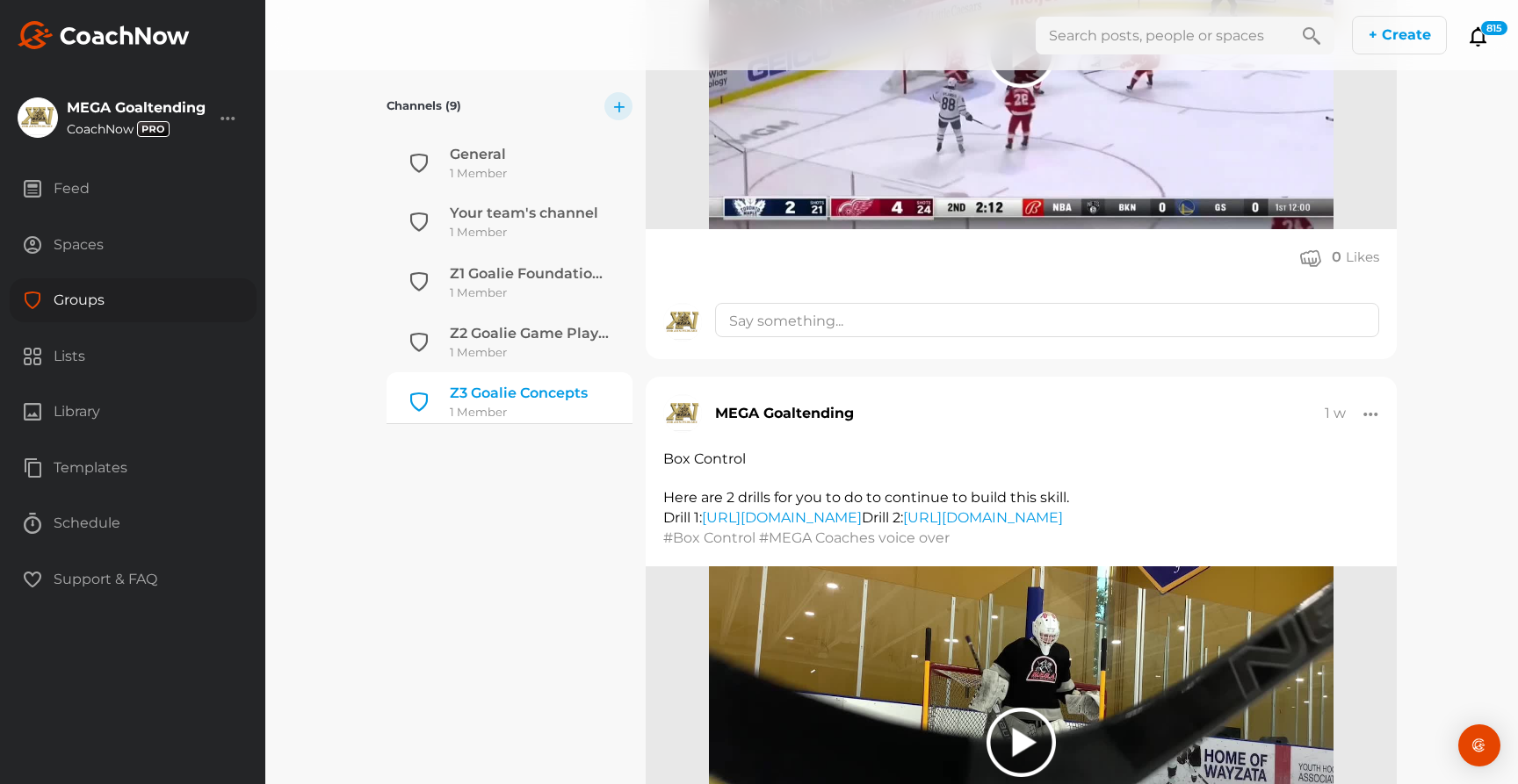
click at [88, 301] on div "Groups" at bounding box center [133, 300] width 247 height 44
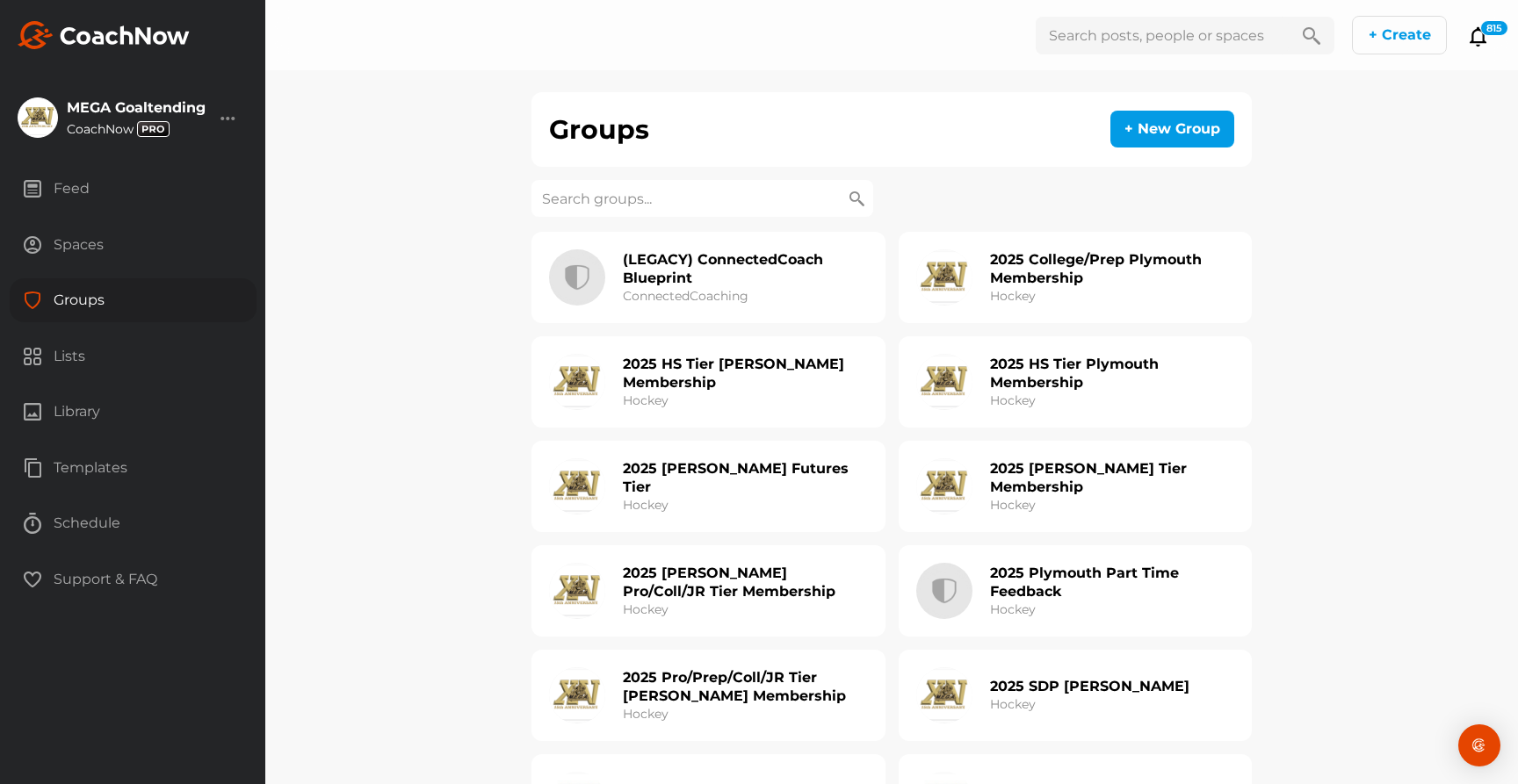
click at [601, 200] on input at bounding box center [702, 198] width 342 height 37
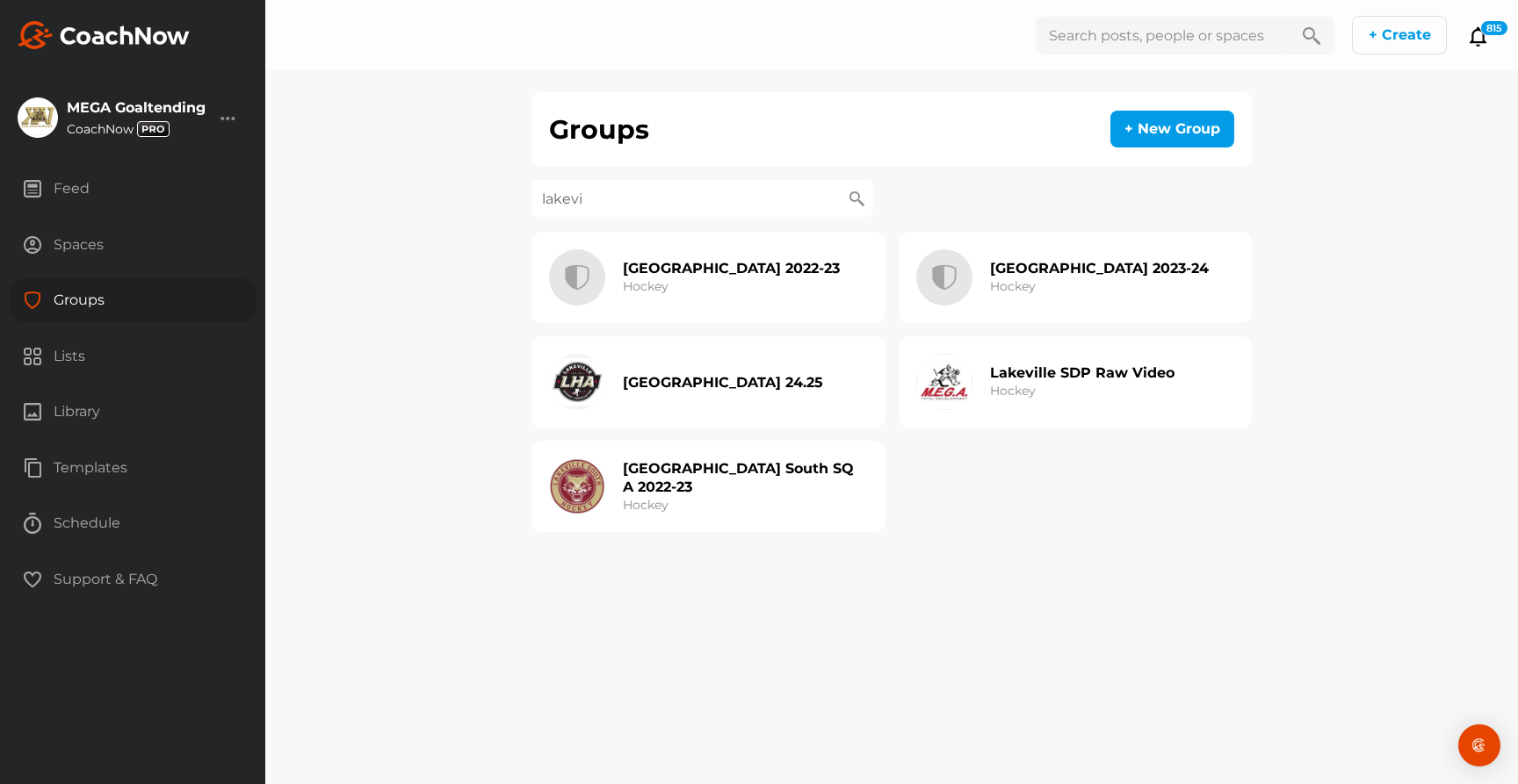
drag, startPoint x: 746, startPoint y: 205, endPoint x: 517, endPoint y: 202, distance: 229.0
click at [517, 202] on div "Groups + New Group lakevi Lakeville 2022-23 Hockey Lakeville 2023-24 Hockey Lak…" at bounding box center [892, 392] width 1253 height 784
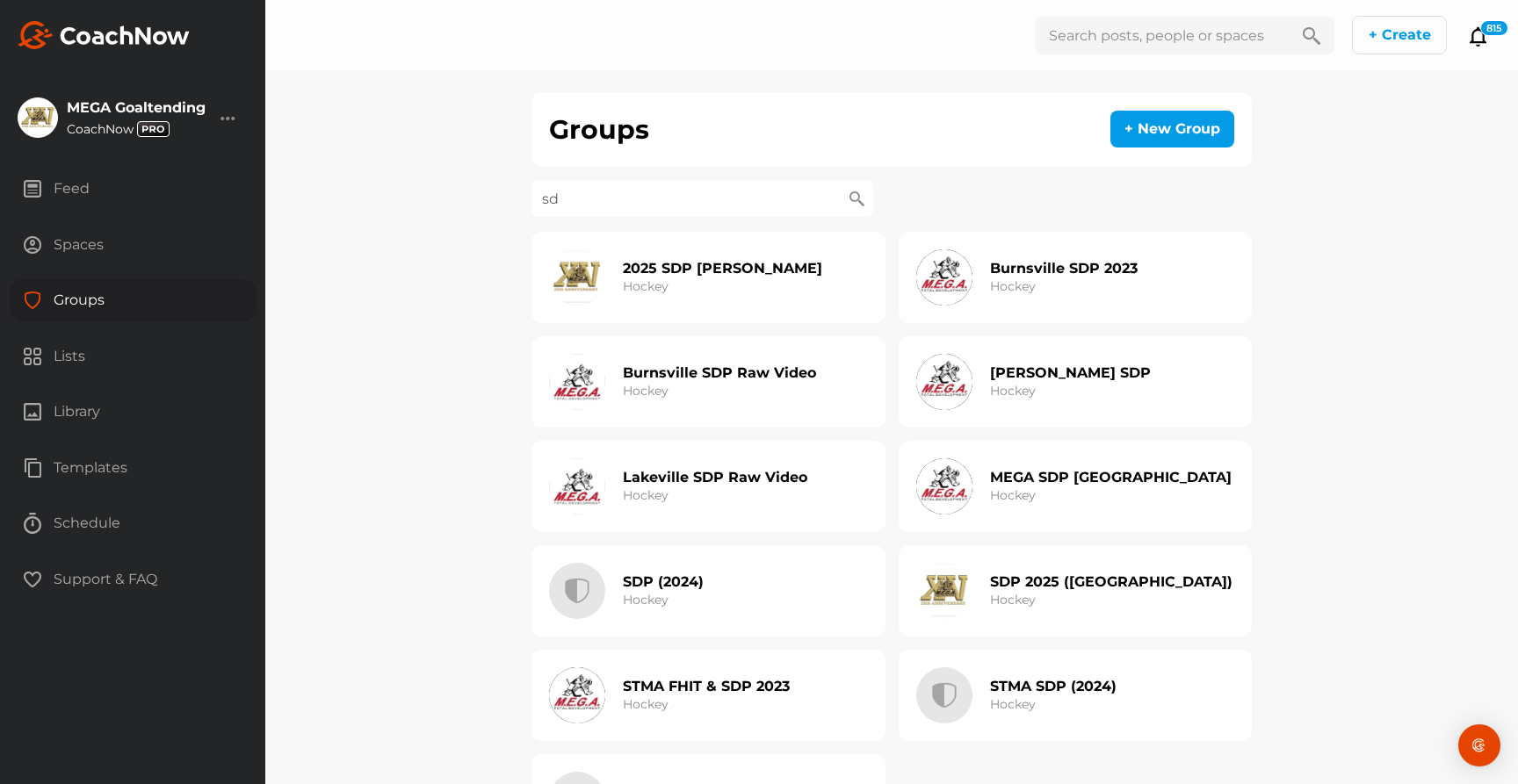
type input "sdp"
drag, startPoint x: 700, startPoint y: 196, endPoint x: 447, endPoint y: 199, distance: 253.0
click at [447, 199] on div "Groups + New Group sdp 2025 SDP Hudson Hockey Burnsville SDP 2023 Hockey Burnsv…" at bounding box center [892, 392] width 1253 height 784
